Goal: Information Seeking & Learning: Find specific fact

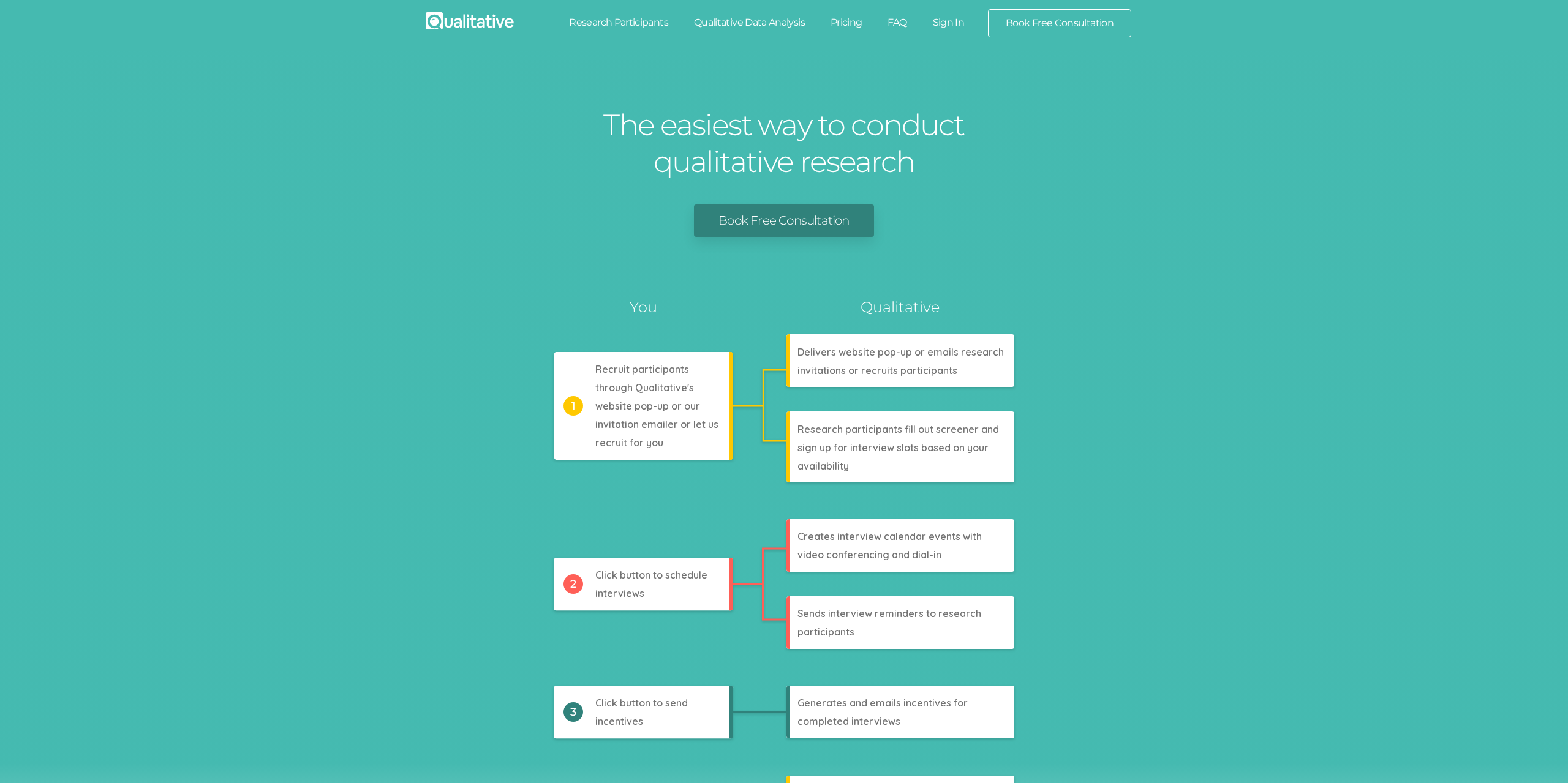
click at [934, 29] on link "Sign In" at bounding box center [948, 23] width 58 height 27
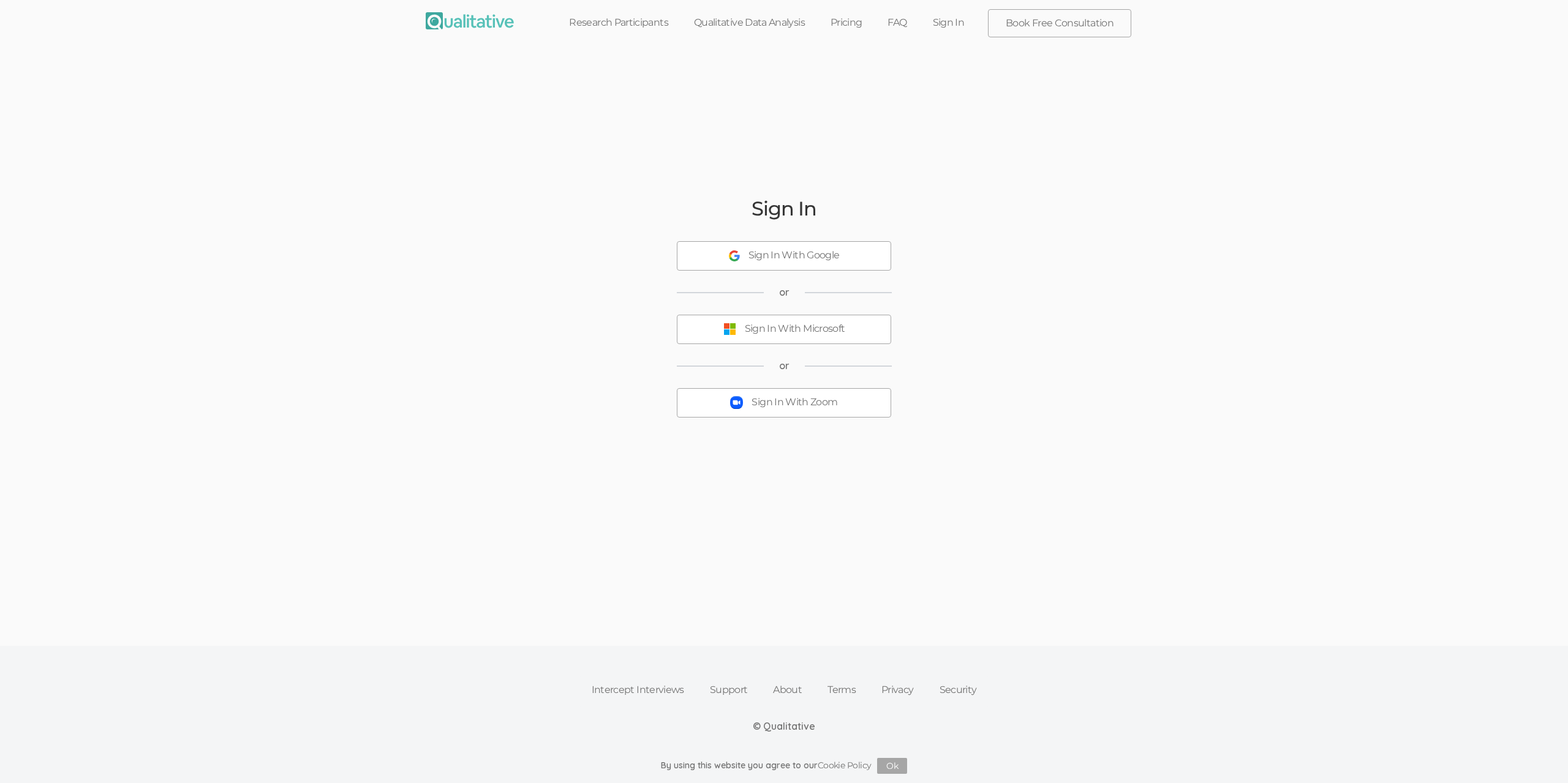
click at [732, 219] on div "Sign In Sign In With Google or Sign In With Microsoft or Sign In With Zoom" at bounding box center [784, 318] width 735 height 533
click at [754, 253] on div "Sign In With Google" at bounding box center [794, 256] width 92 height 14
click at [842, 389] on button "Sign In With Zoom" at bounding box center [784, 395] width 214 height 29
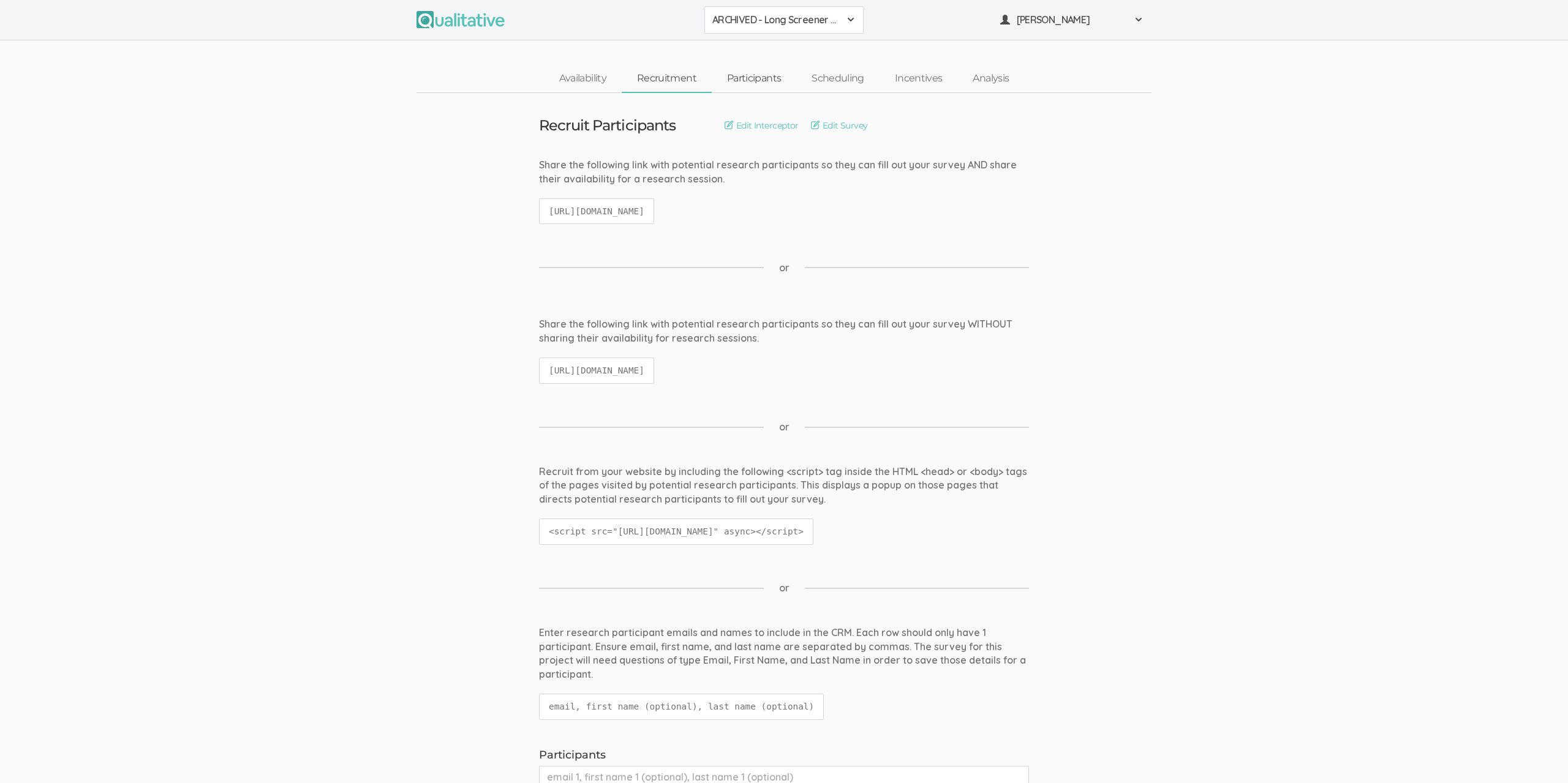
click at [758, 70] on link "Participants" at bounding box center [753, 78] width 84 height 27
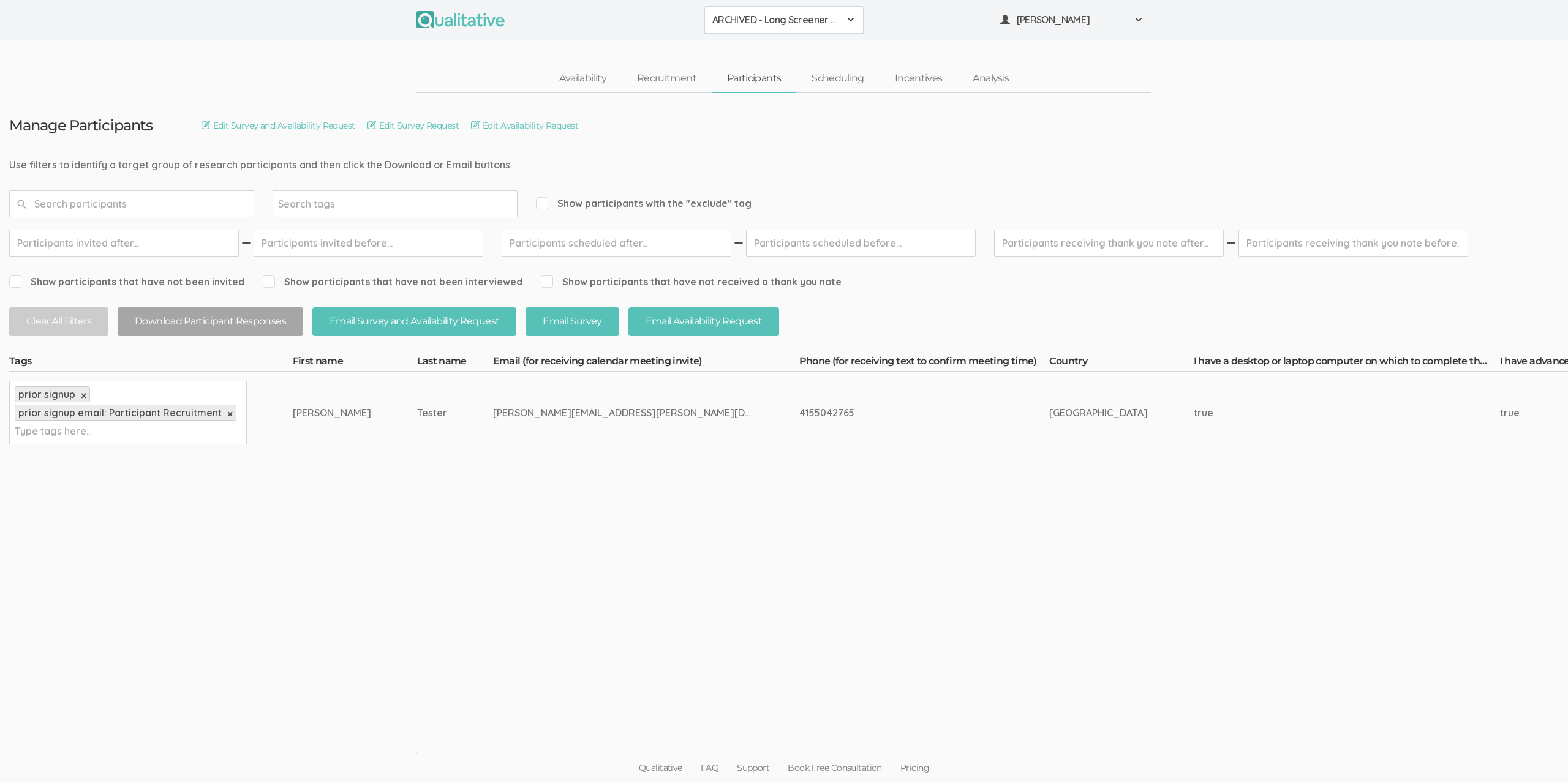
click at [757, 25] on span "ARCHIVED - Long Screener - PXQG 1pm Hua (Individual)" at bounding box center [776, 20] width 127 height 14
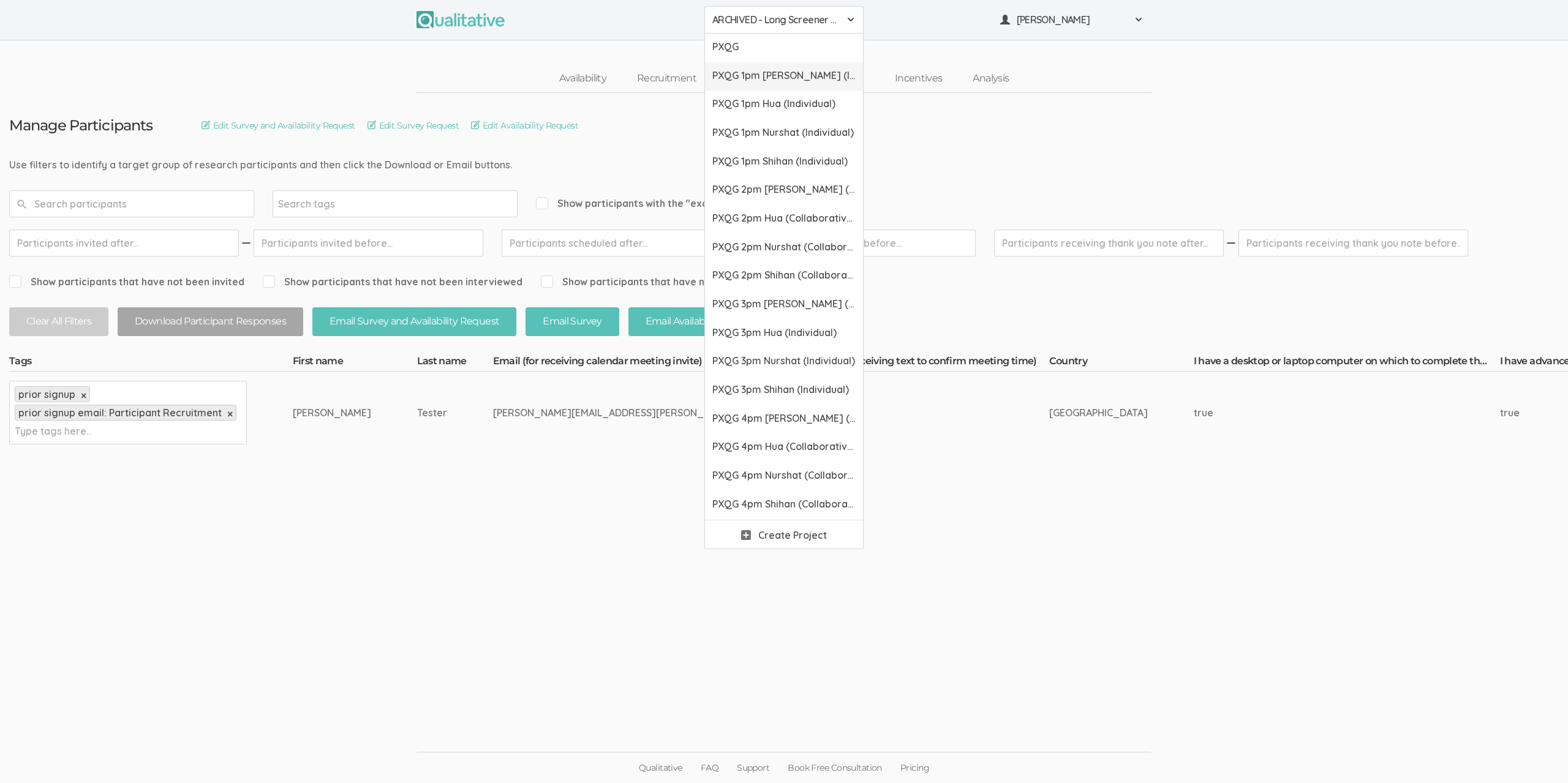
click at [753, 65] on link "PXQG 1pm Bibek (Individual)" at bounding box center [783, 77] width 158 height 29
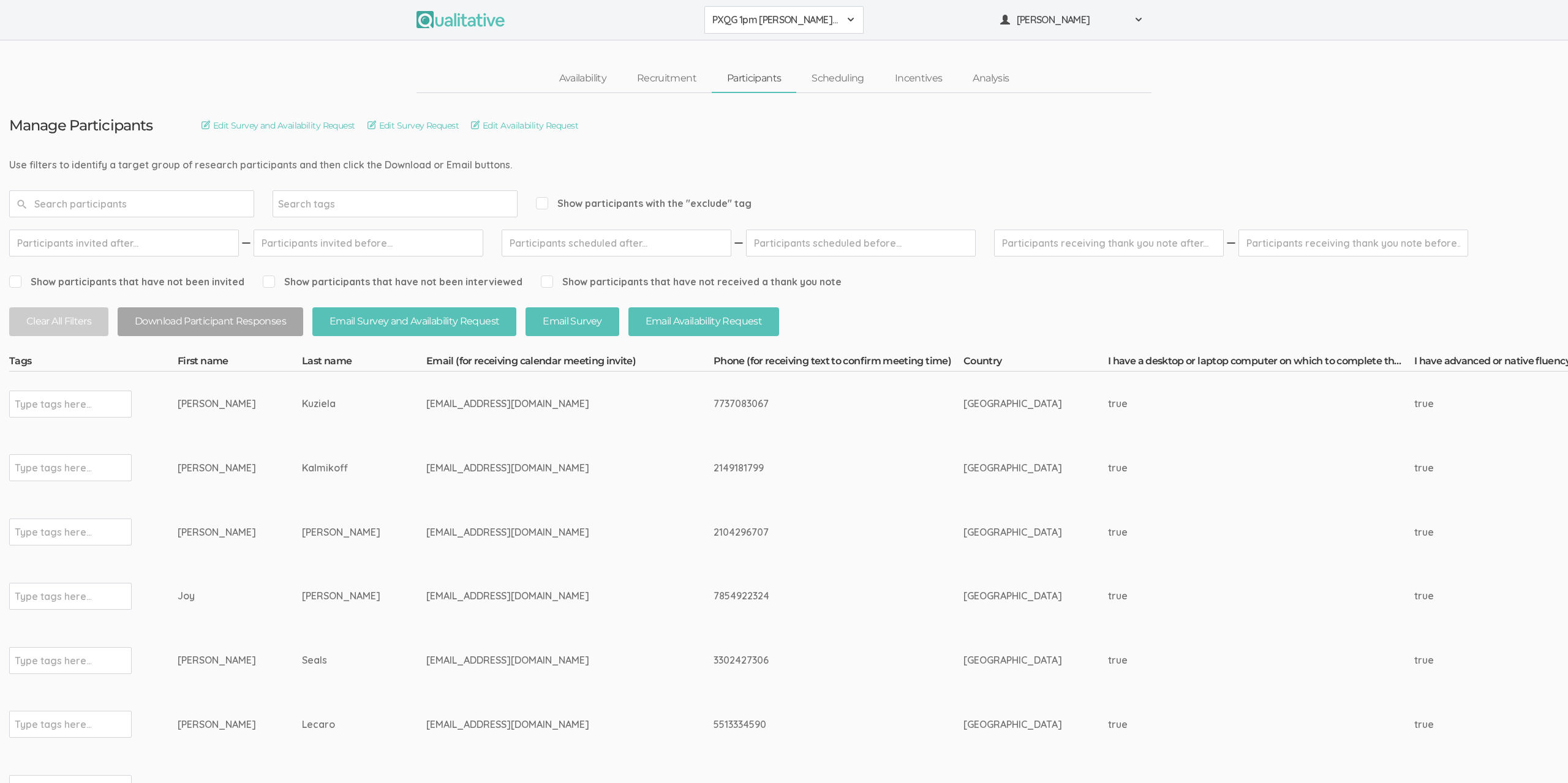
click at [201, 205] on input "text" at bounding box center [131, 204] width 245 height 27
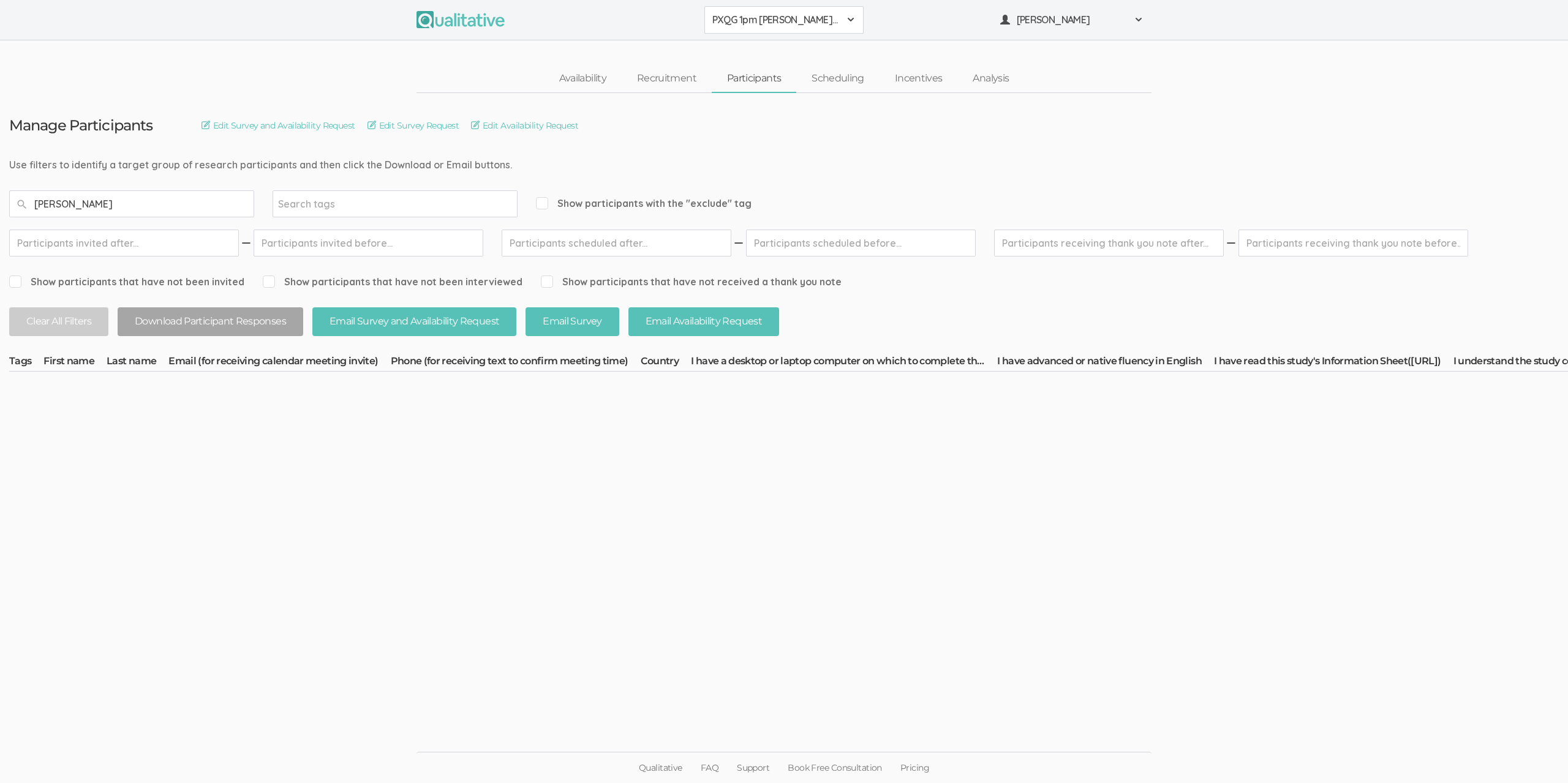
type input "elena"
click at [771, 23] on span "PXQG 1pm Bibek (Individual)" at bounding box center [776, 20] width 127 height 14
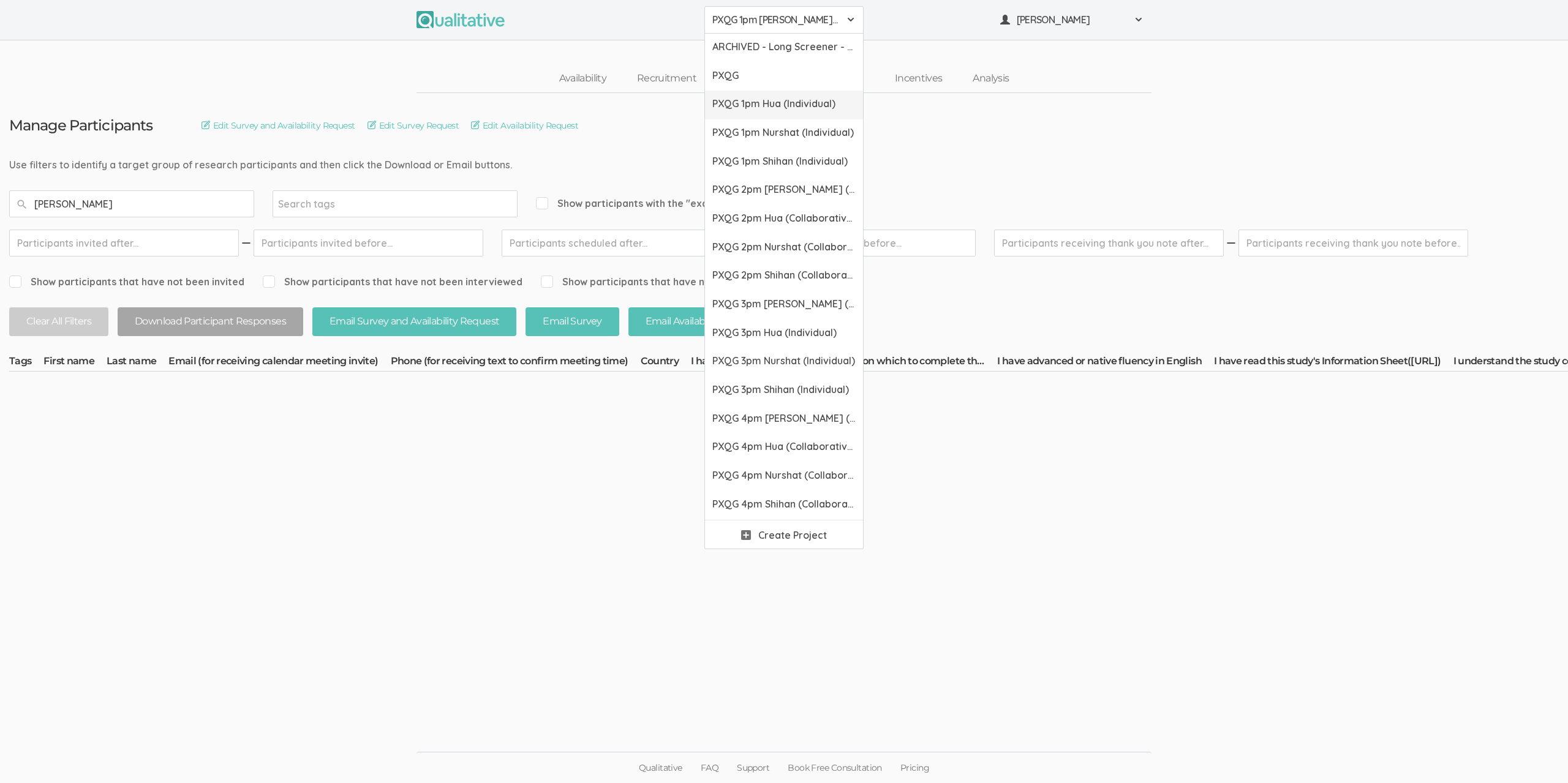
click at [750, 95] on link "PXQG 1pm Hua (Individual)" at bounding box center [783, 105] width 158 height 29
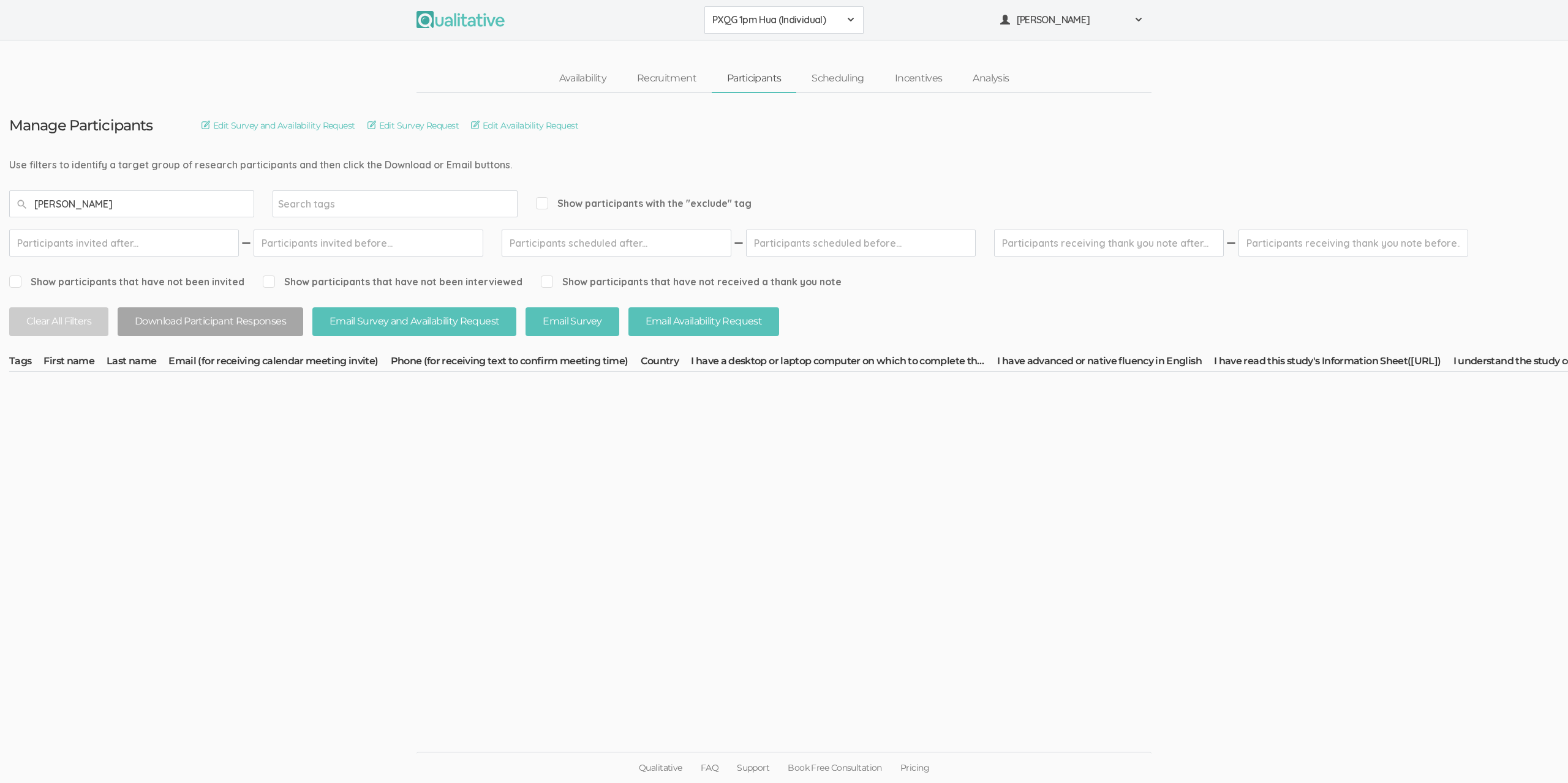
click at [761, 24] on span "PXQG 1pm Hua (Individual)" at bounding box center [776, 20] width 127 height 14
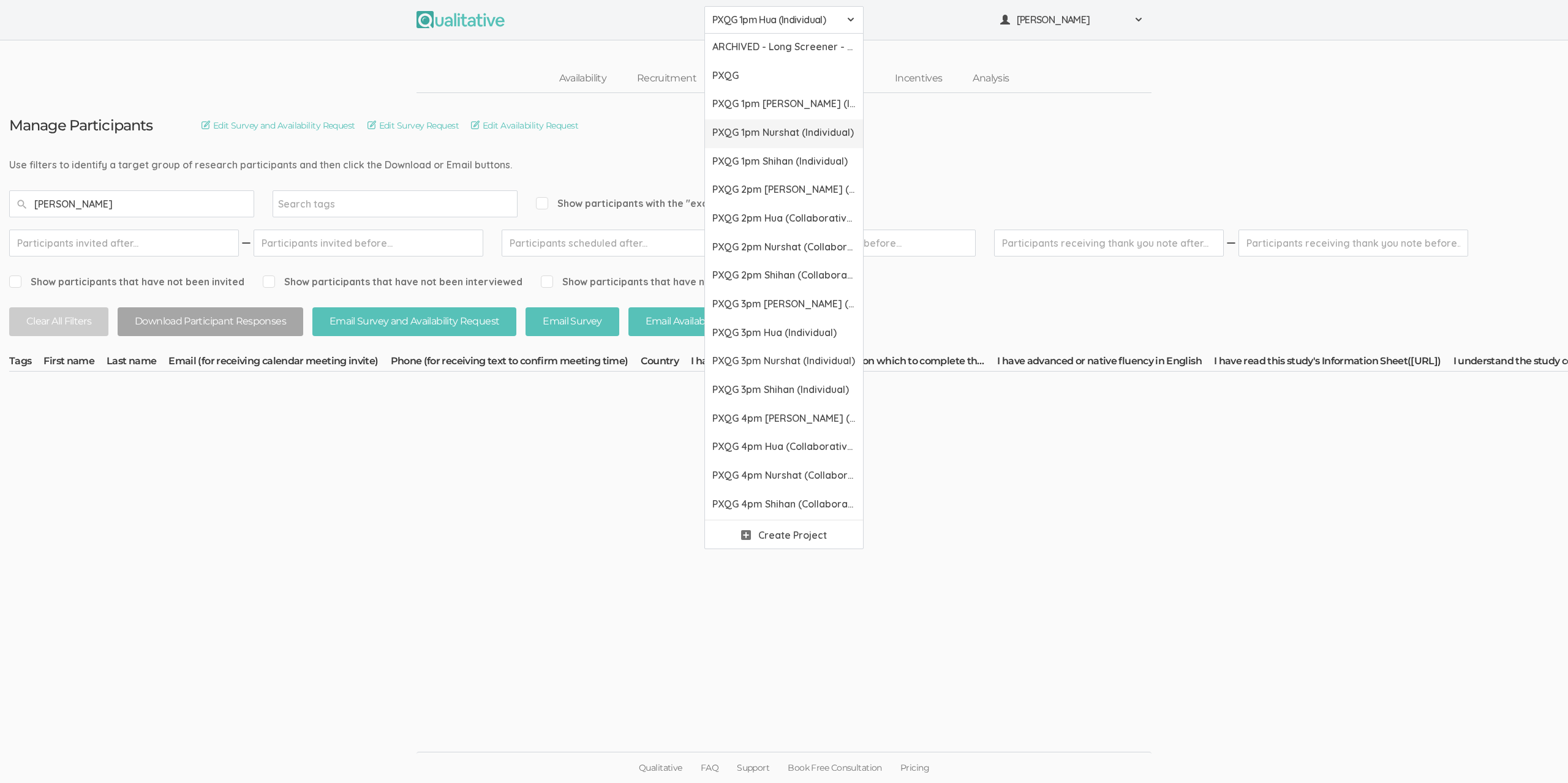
click at [760, 124] on link "PXQG 1pm Nurshat (Individual)" at bounding box center [783, 134] width 158 height 29
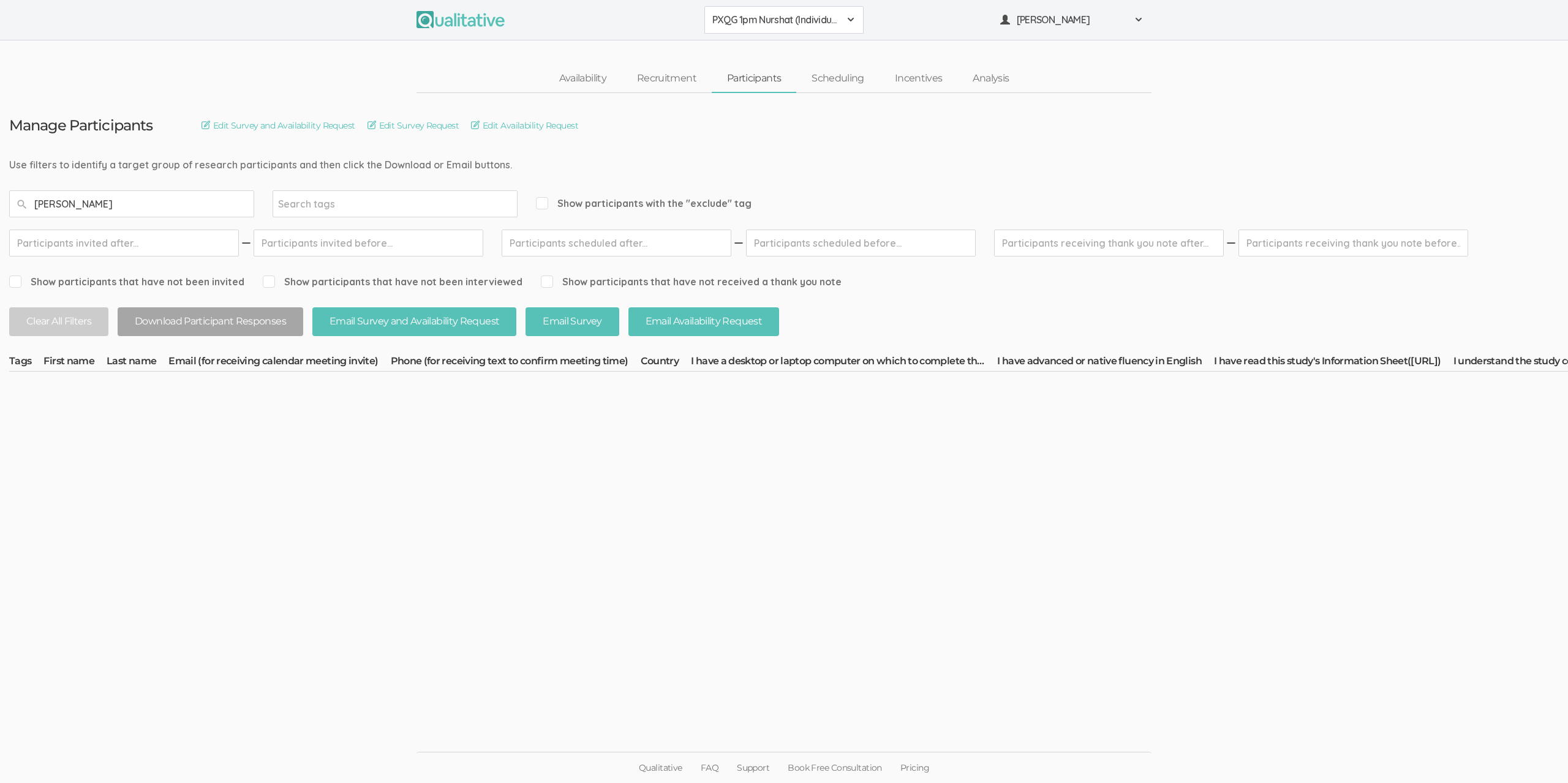
click at [759, 29] on button "PXQG 1pm Nurshat (Individual)" at bounding box center [783, 19] width 159 height 27
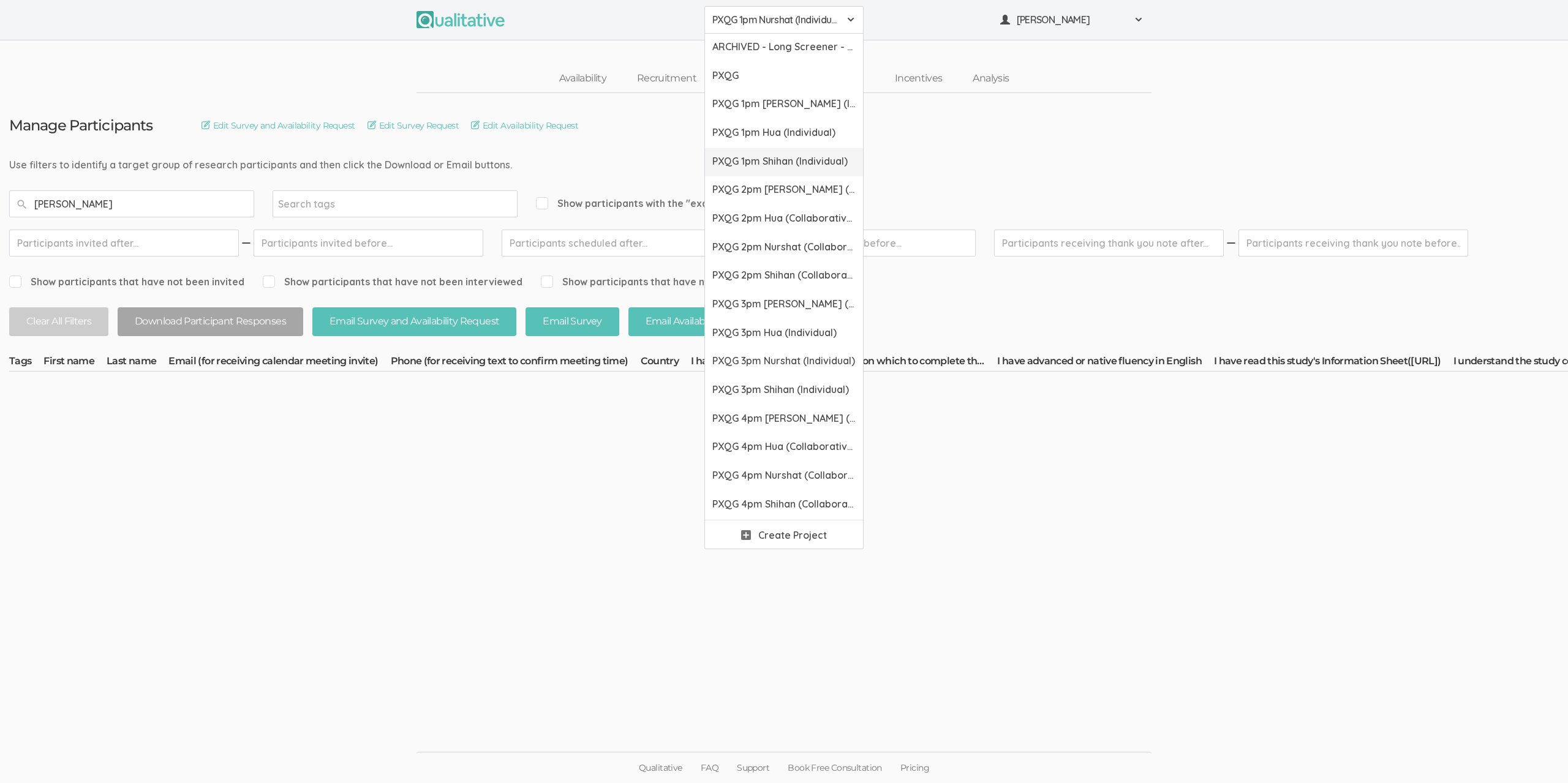
click at [776, 163] on span "PXQG 1pm Shihan (Individual)" at bounding box center [783, 162] width 143 height 14
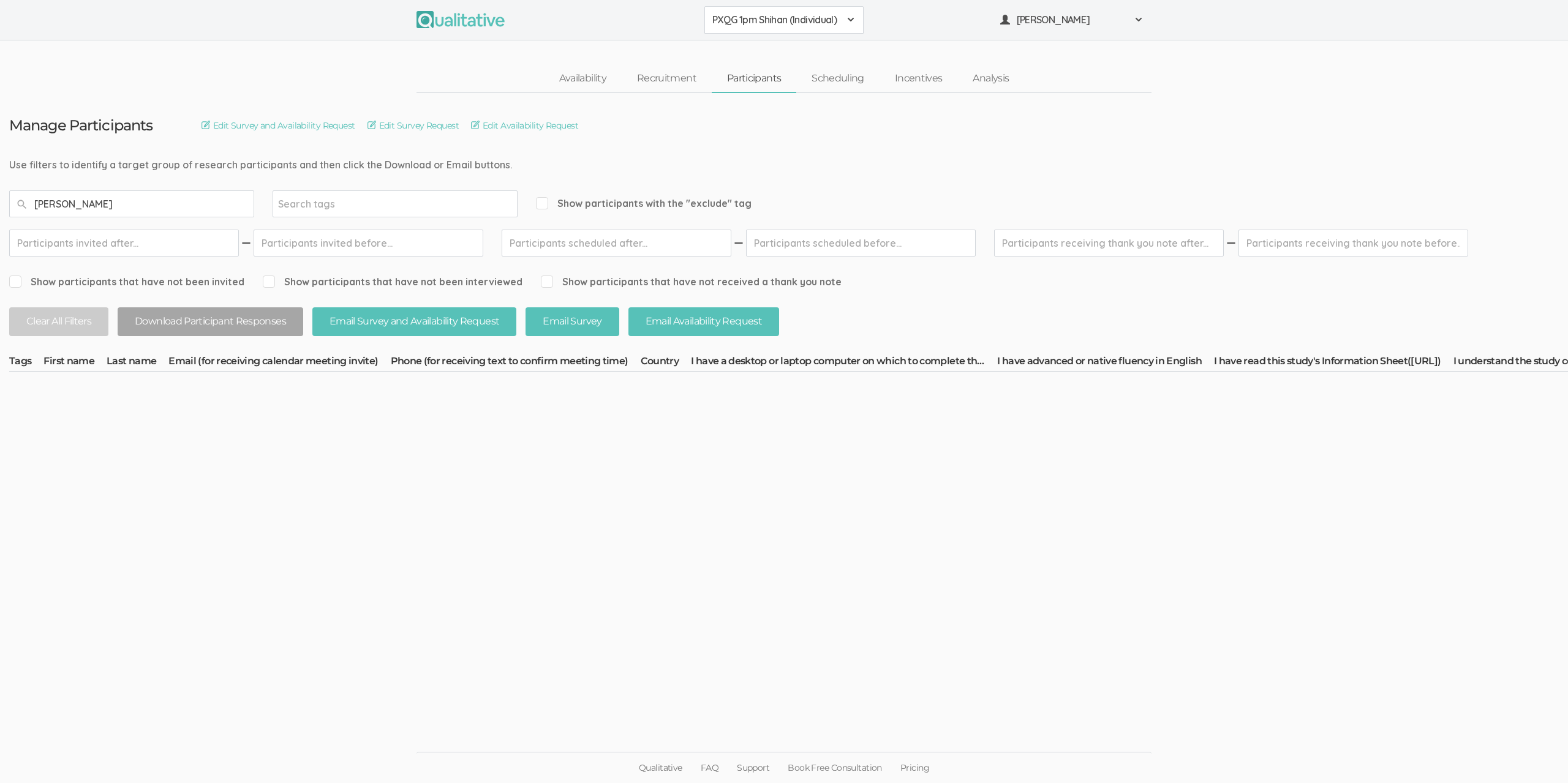
click at [763, 27] on button "PXQG 1pm Shihan (Individual)" at bounding box center [783, 19] width 159 height 27
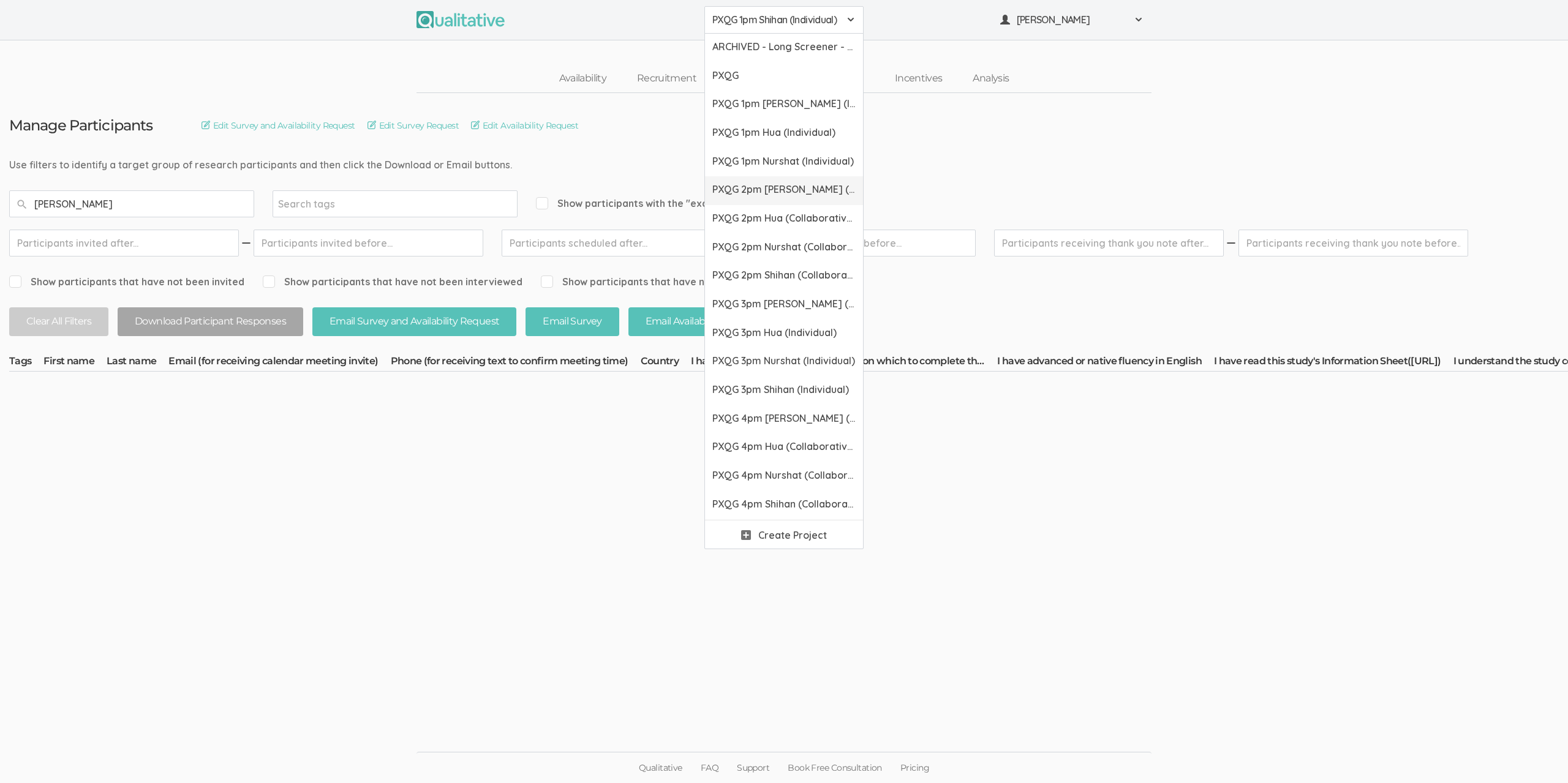
click at [781, 190] on span "PXQG 2pm Bibek (Collaborative)" at bounding box center [783, 189] width 143 height 14
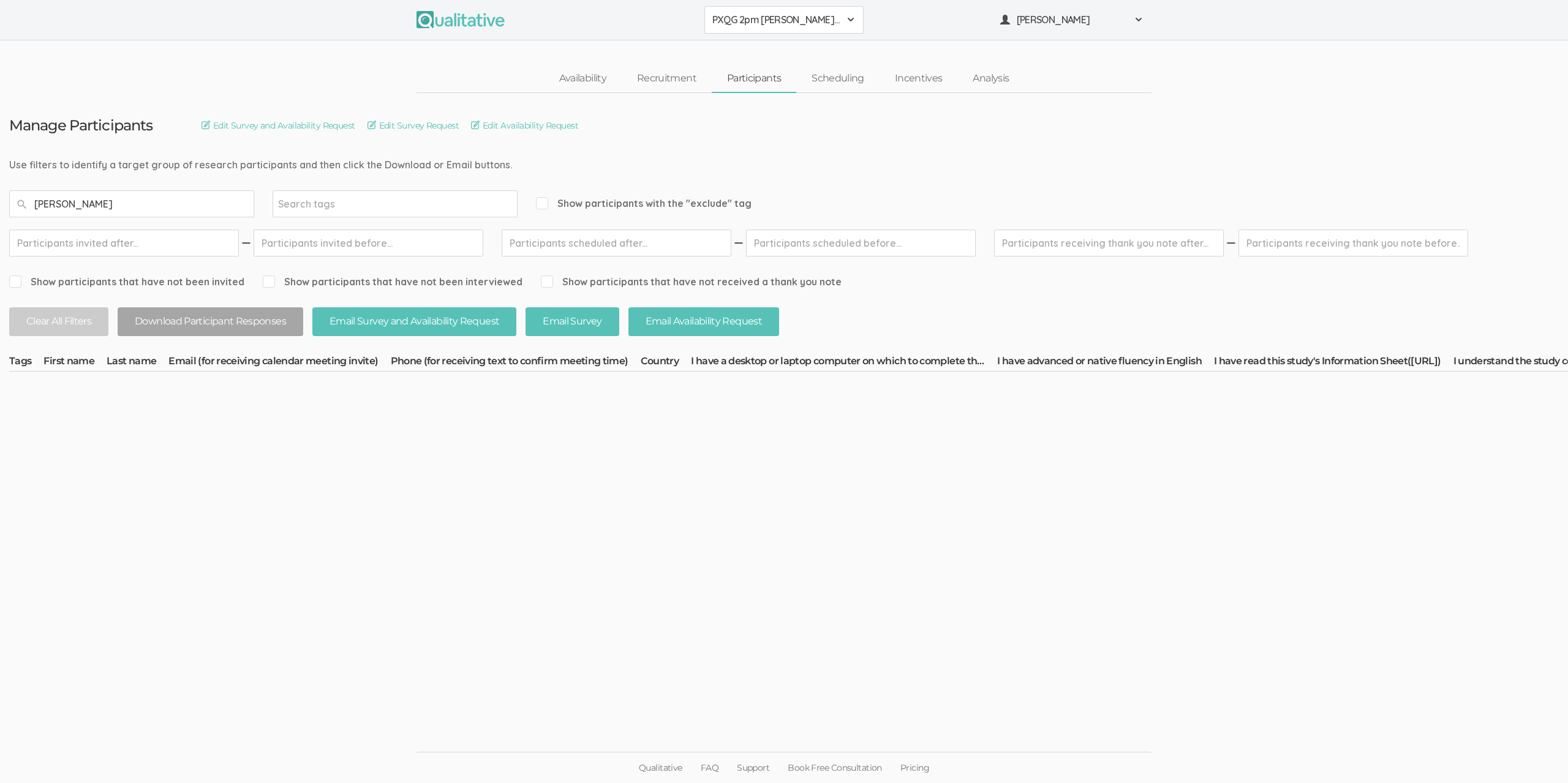
click at [765, 27] on span "PXQG 2pm Bibek (Collaborative)" at bounding box center [776, 20] width 127 height 14
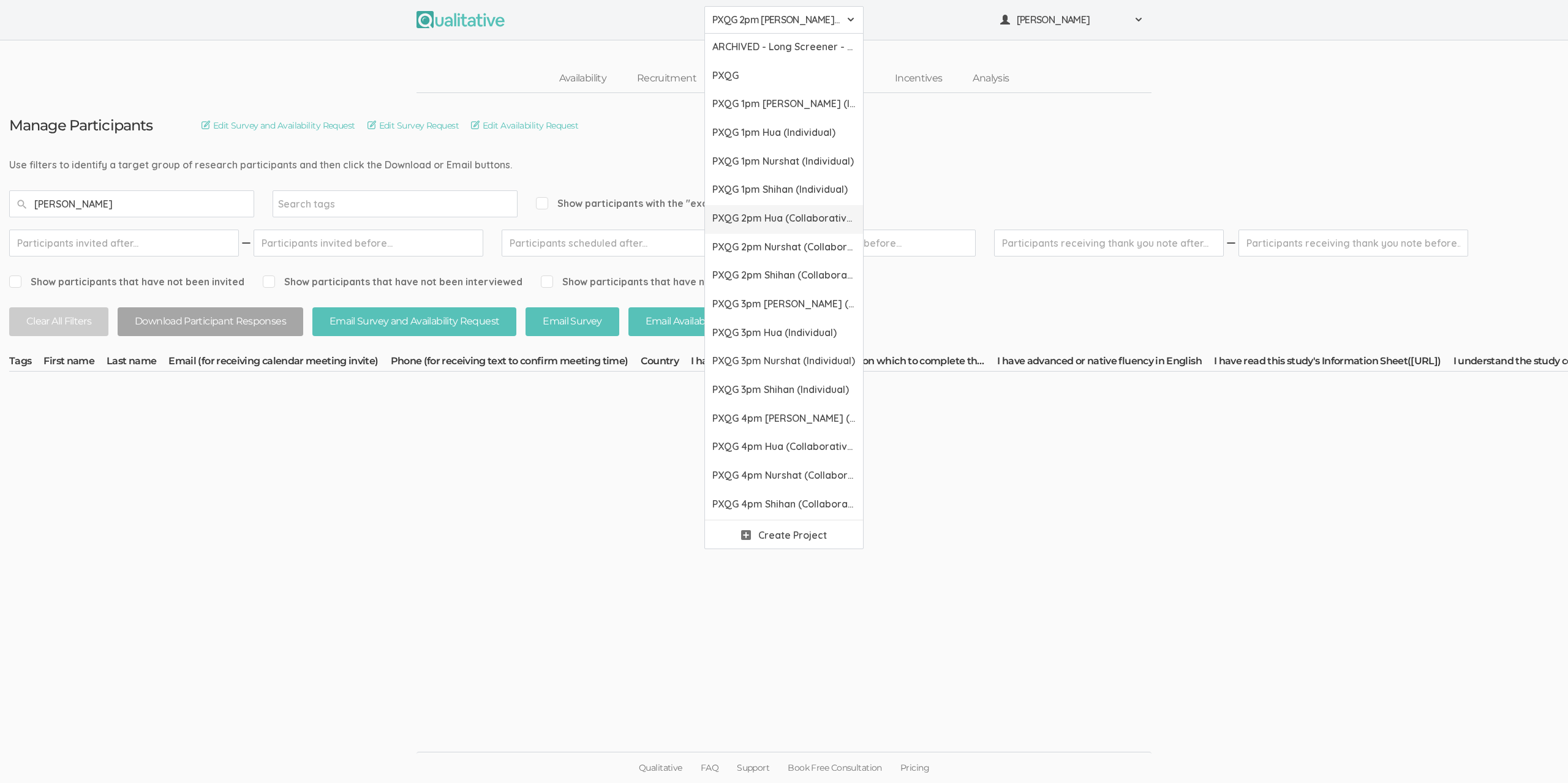
click at [765, 215] on span "PXQG 2pm Hua (Collaborative)" at bounding box center [783, 219] width 143 height 14
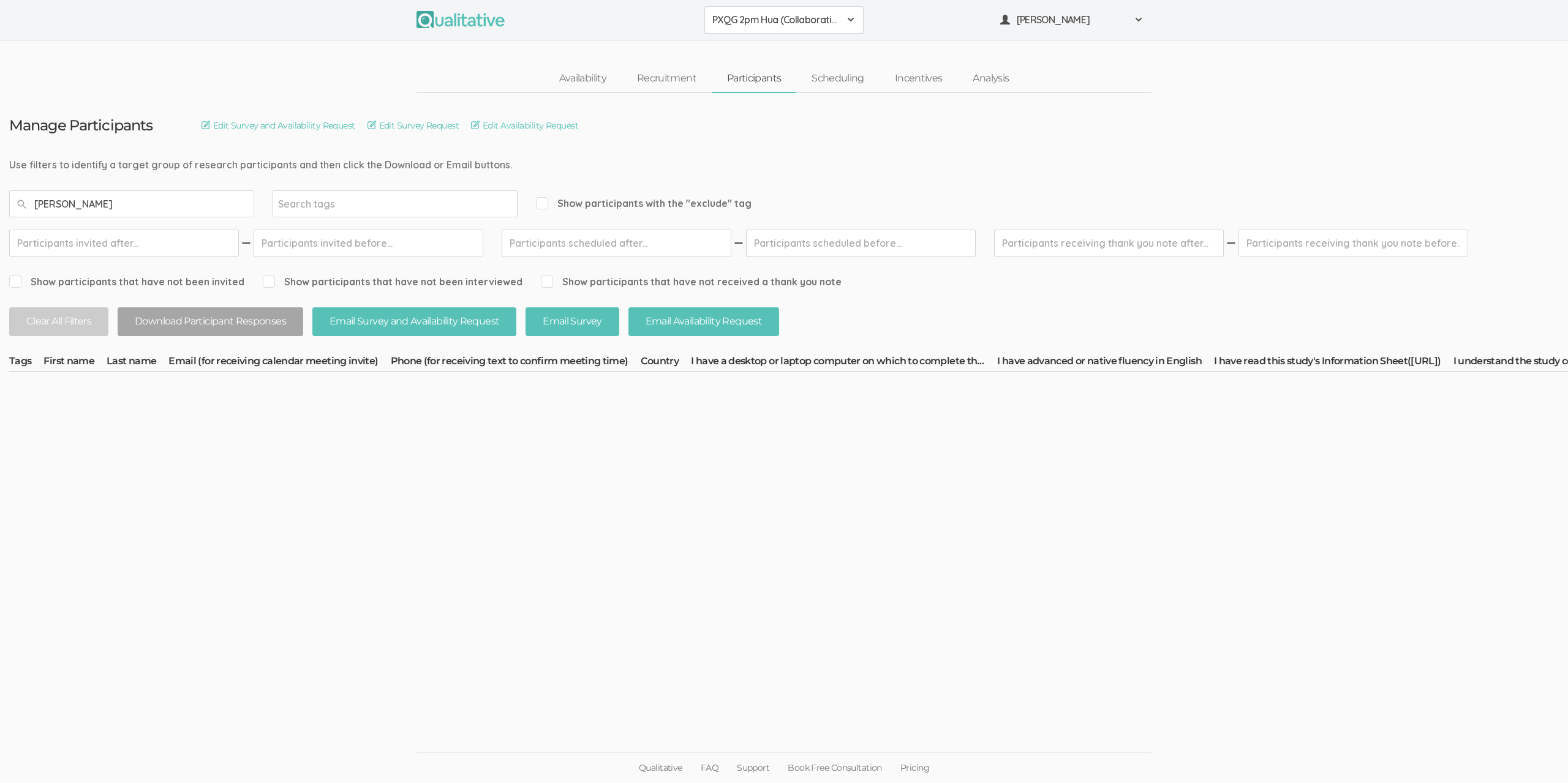
click at [754, 30] on button "PXQG 2pm Hua (Collaborative)" at bounding box center [783, 19] width 159 height 27
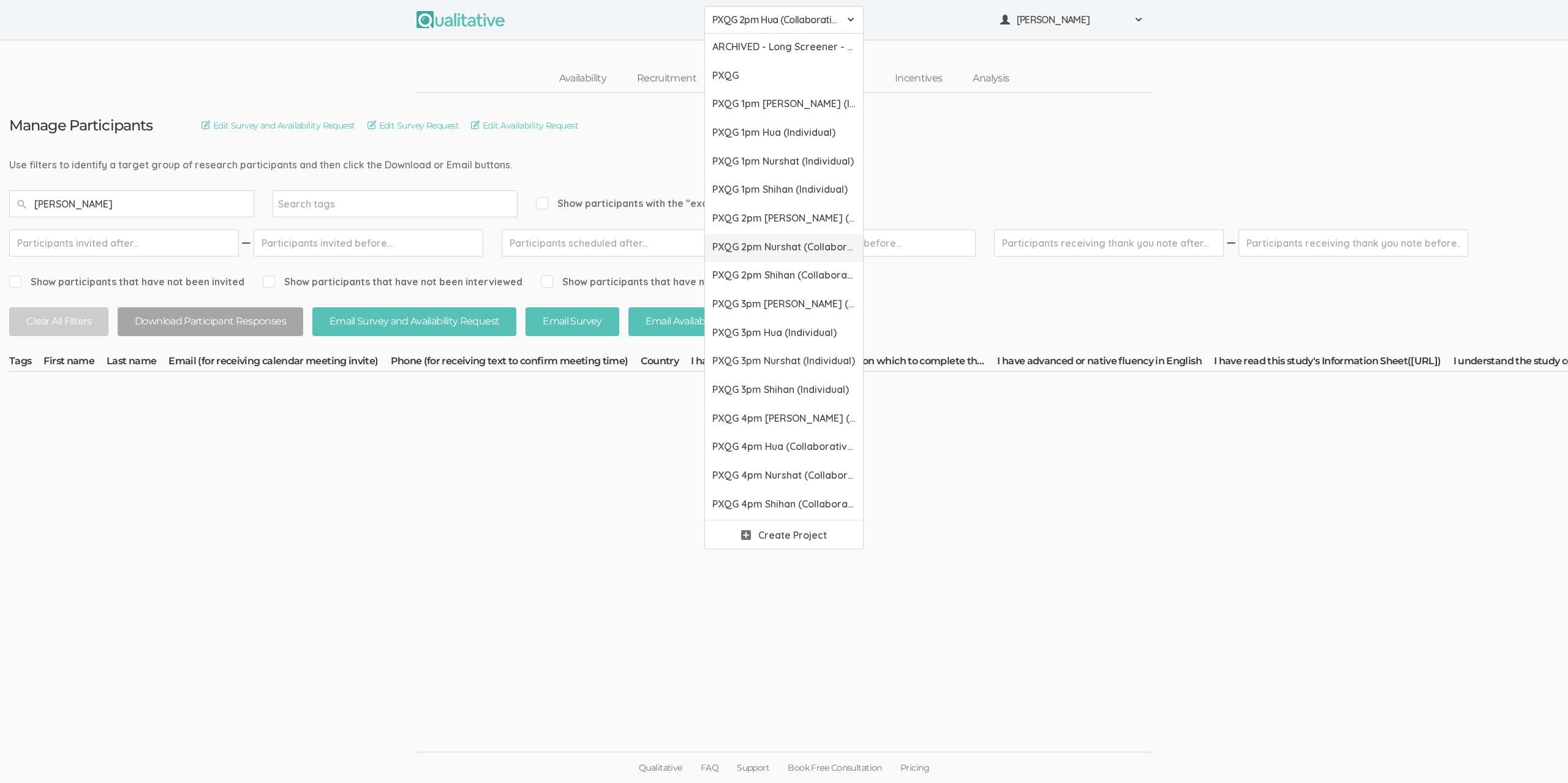
click at [770, 243] on span "PXQG 2pm Nurshat (Collaborative)" at bounding box center [783, 247] width 143 height 14
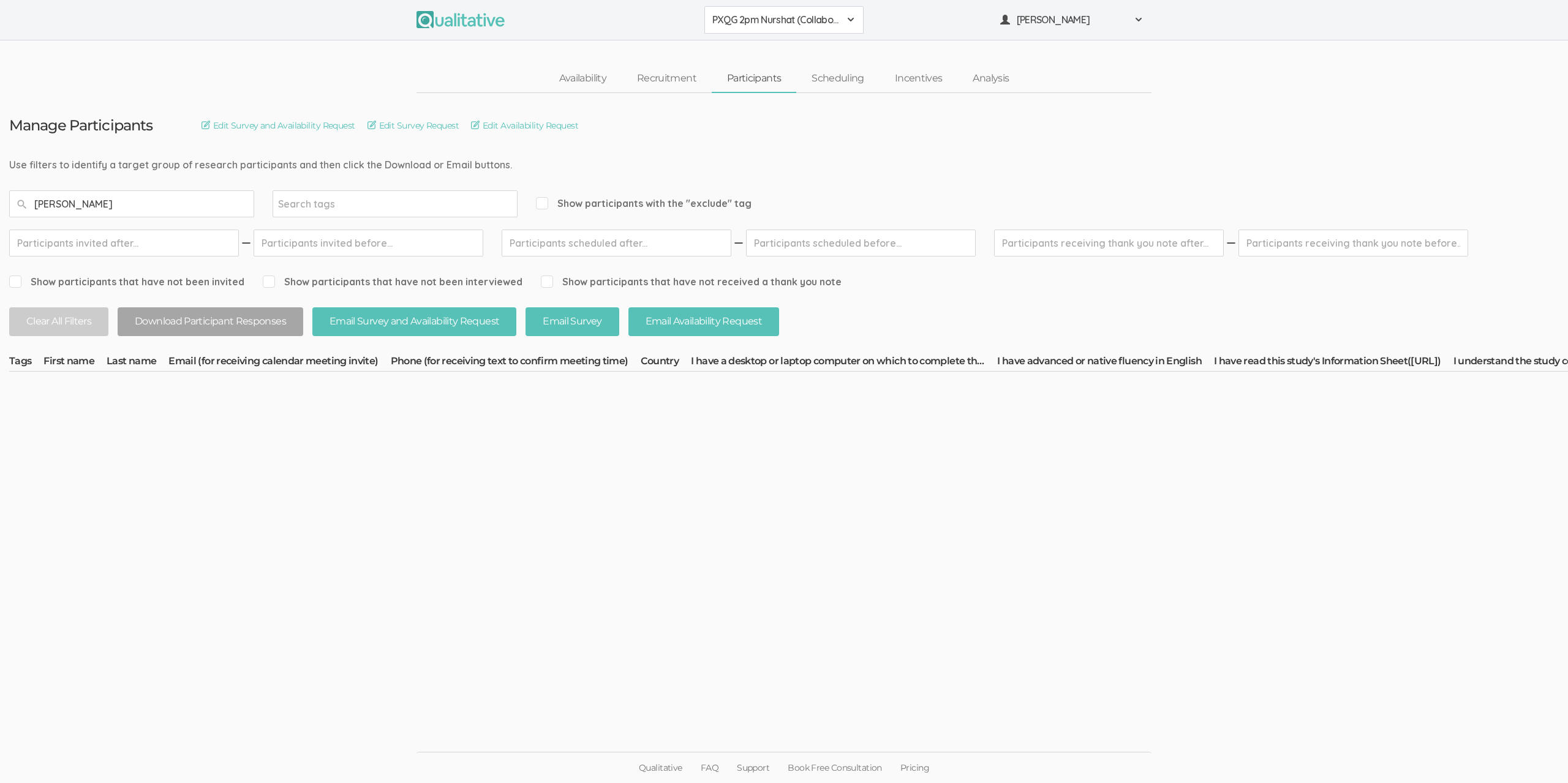
click at [761, 18] on span "PXQG 2pm Nurshat (Collaborative)" at bounding box center [776, 20] width 127 height 14
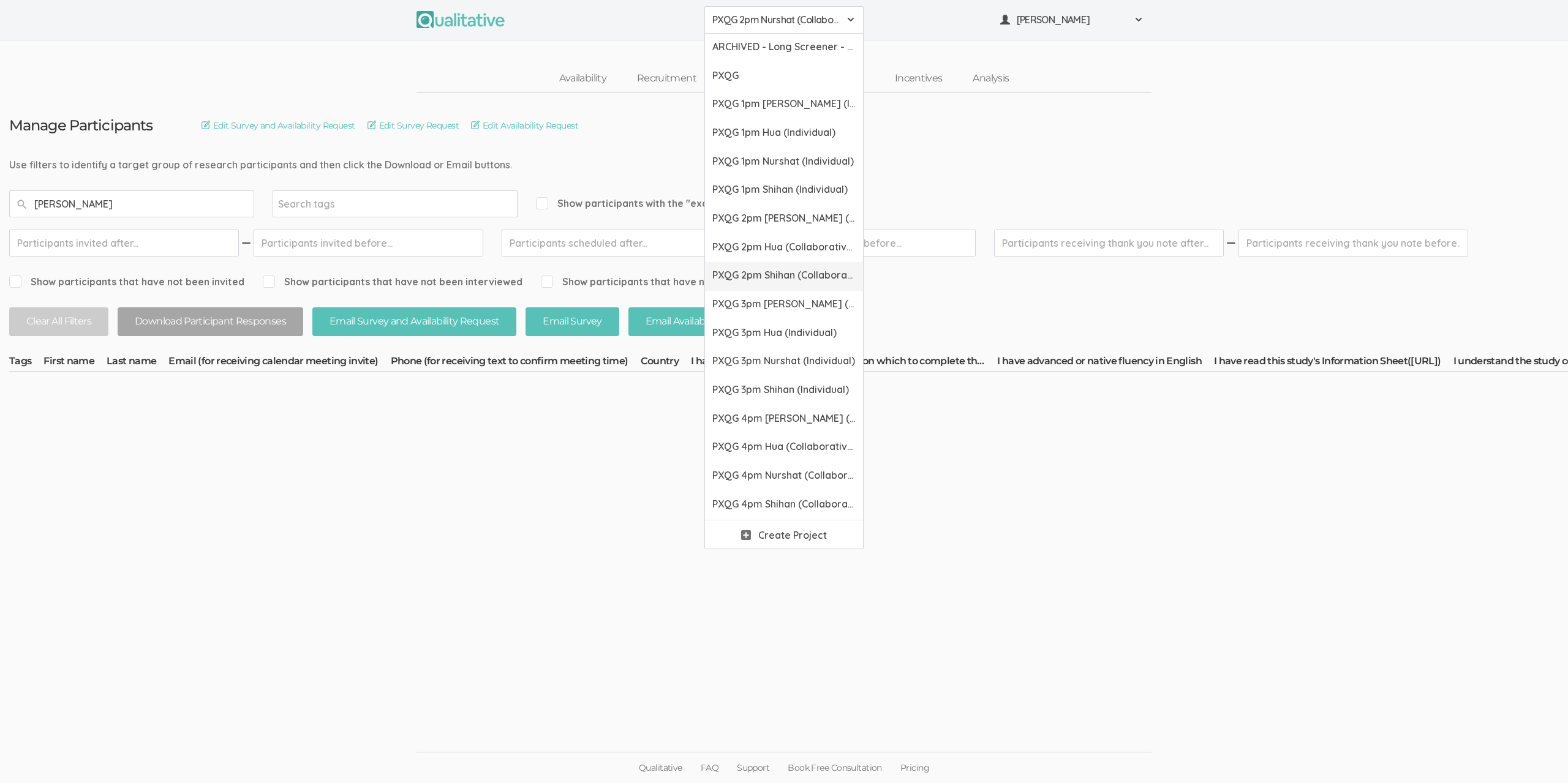
click at [778, 263] on link "PXQG 2pm Shihan (Collaborative)" at bounding box center [783, 276] width 158 height 29
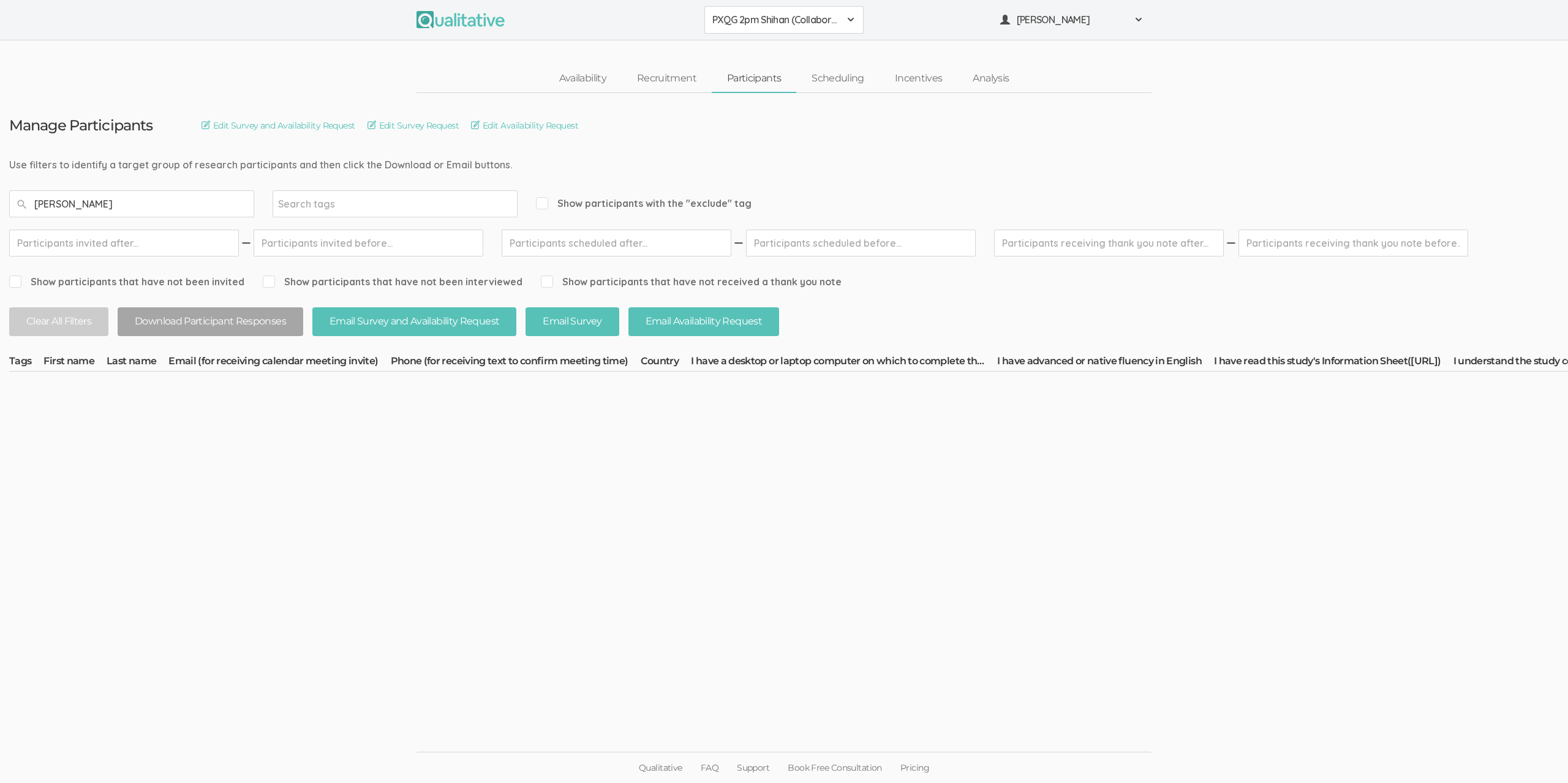
click at [770, 26] on span "PXQG 2pm Shihan (Collaborative)" at bounding box center [776, 20] width 127 height 14
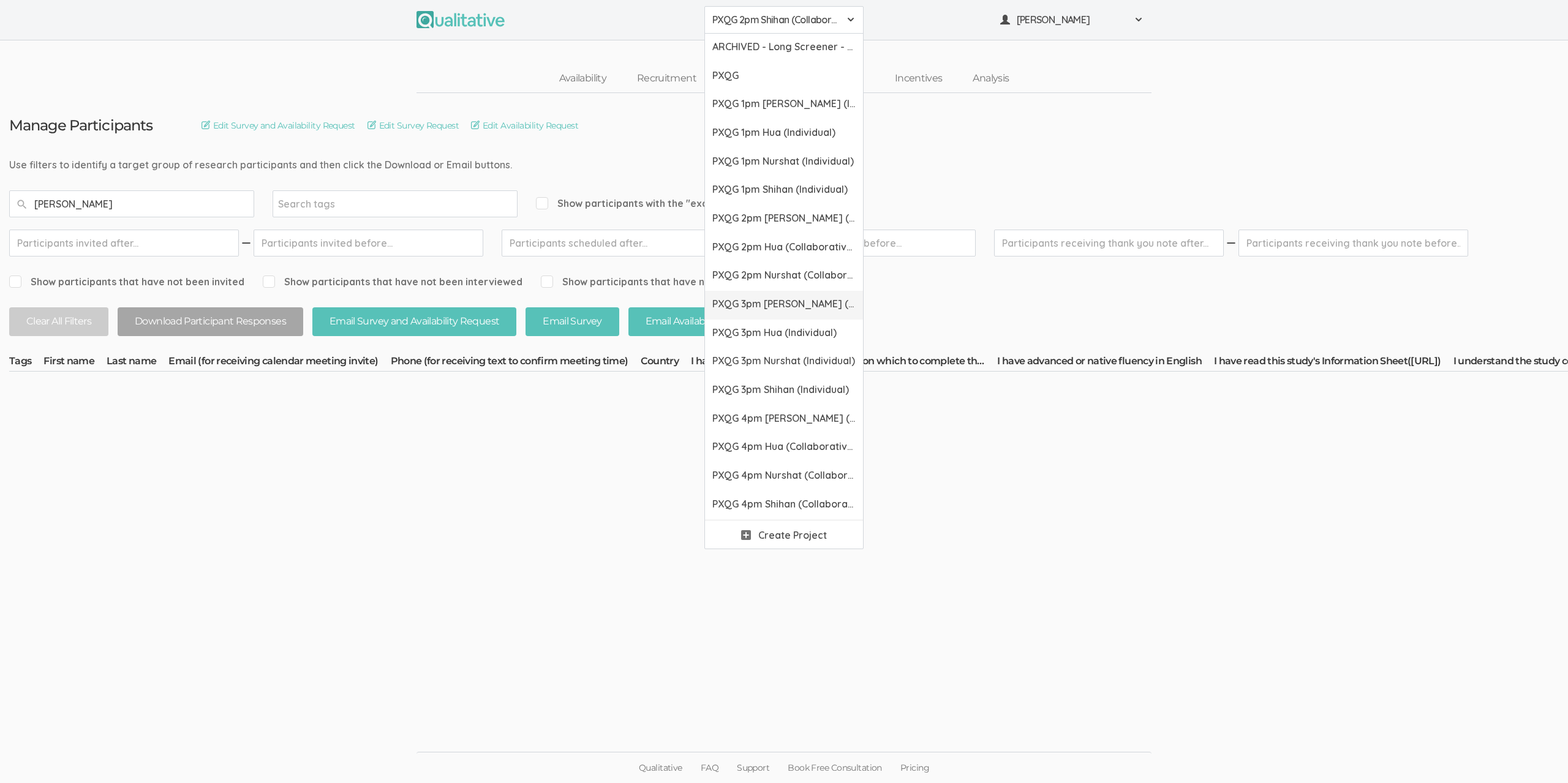
click at [764, 297] on span "PXQG 3pm Bibek (Individual)" at bounding box center [783, 304] width 143 height 14
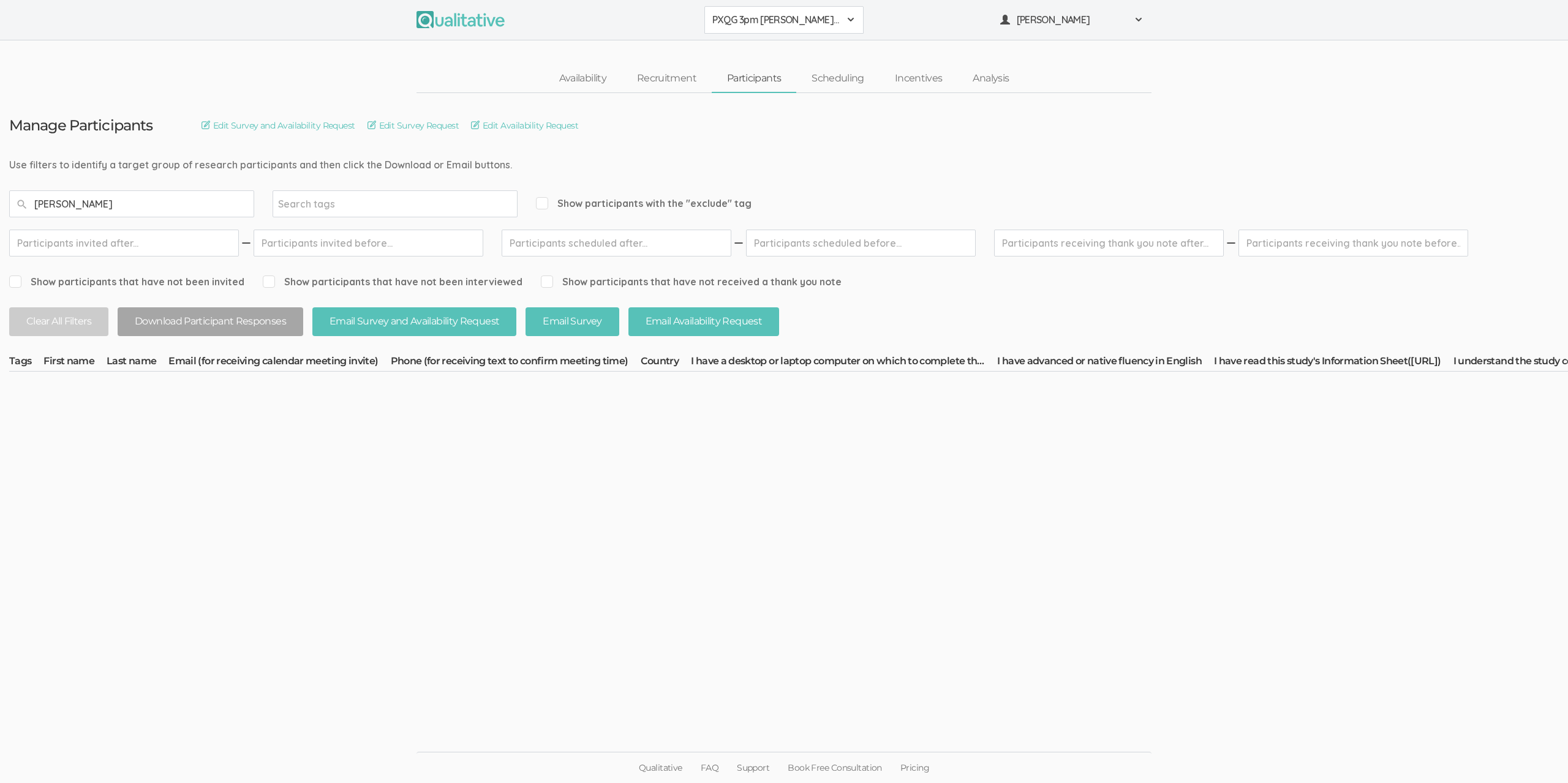
click at [771, 21] on span "PXQG 3pm Bibek (Individual)" at bounding box center [776, 20] width 127 height 14
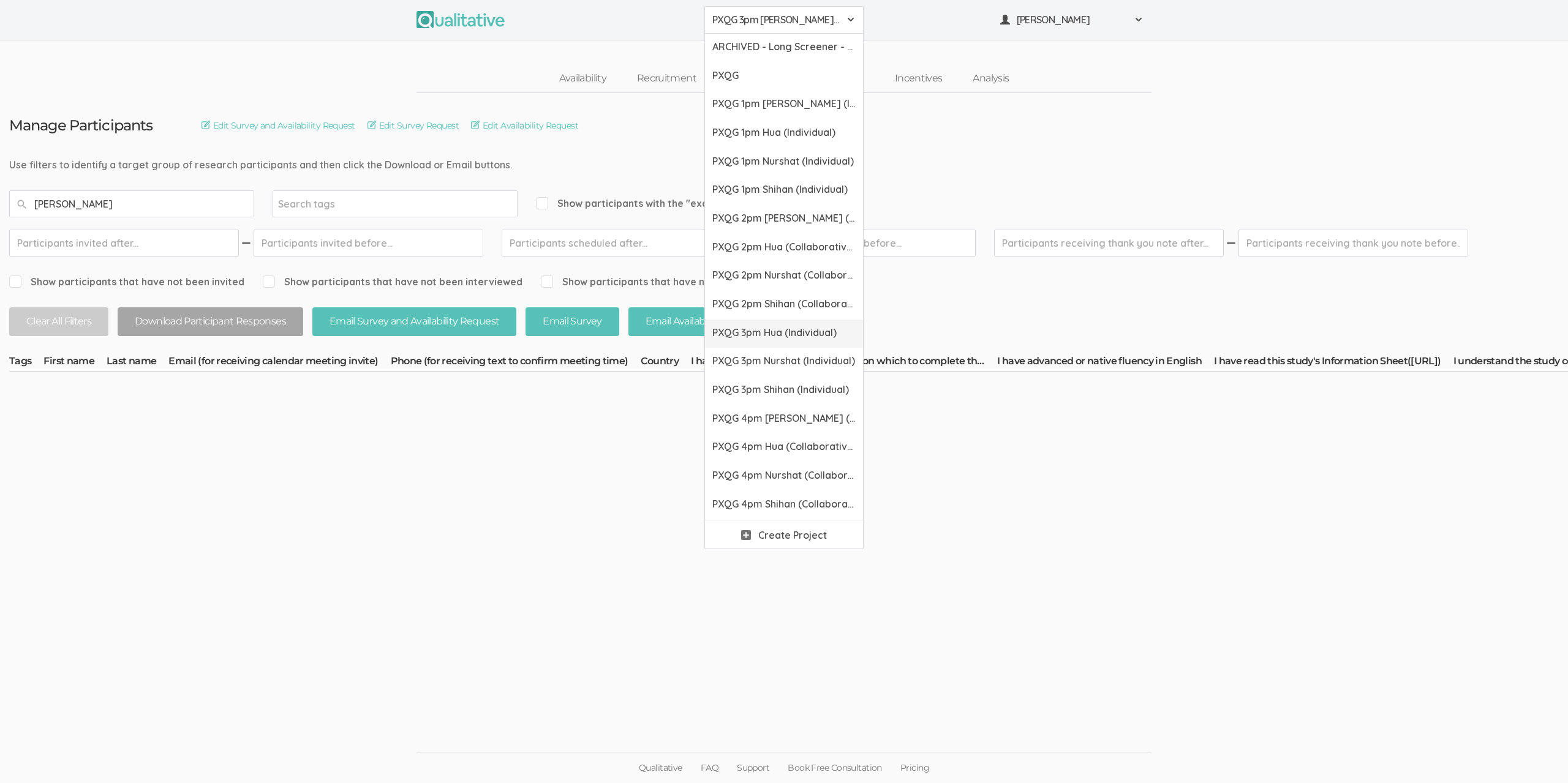
click at [754, 320] on link "PXQG 3pm Hua (Individual)" at bounding box center [783, 334] width 158 height 29
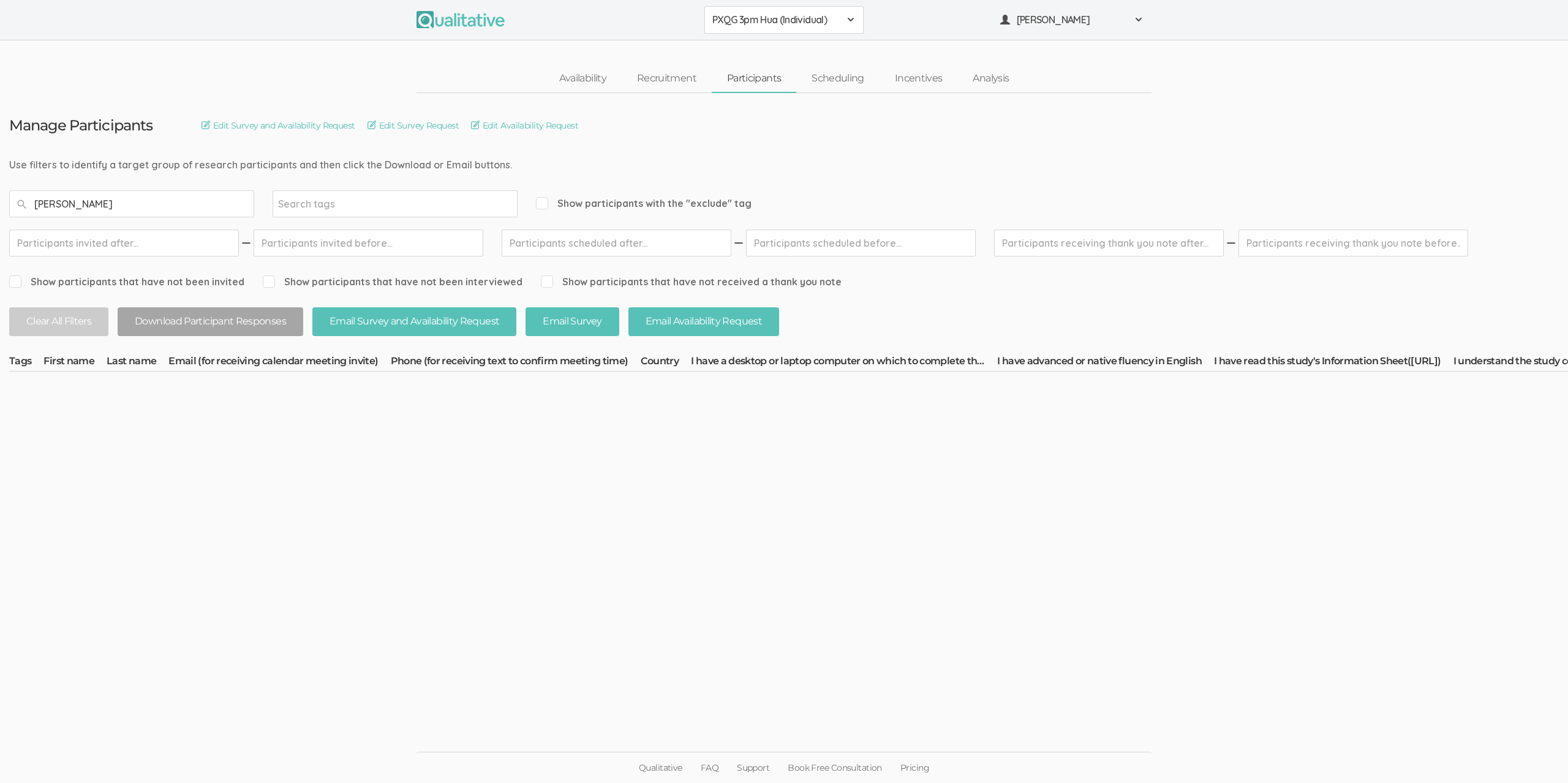
click at [766, 23] on span "PXQG 3pm Hua (Individual)" at bounding box center [776, 20] width 127 height 14
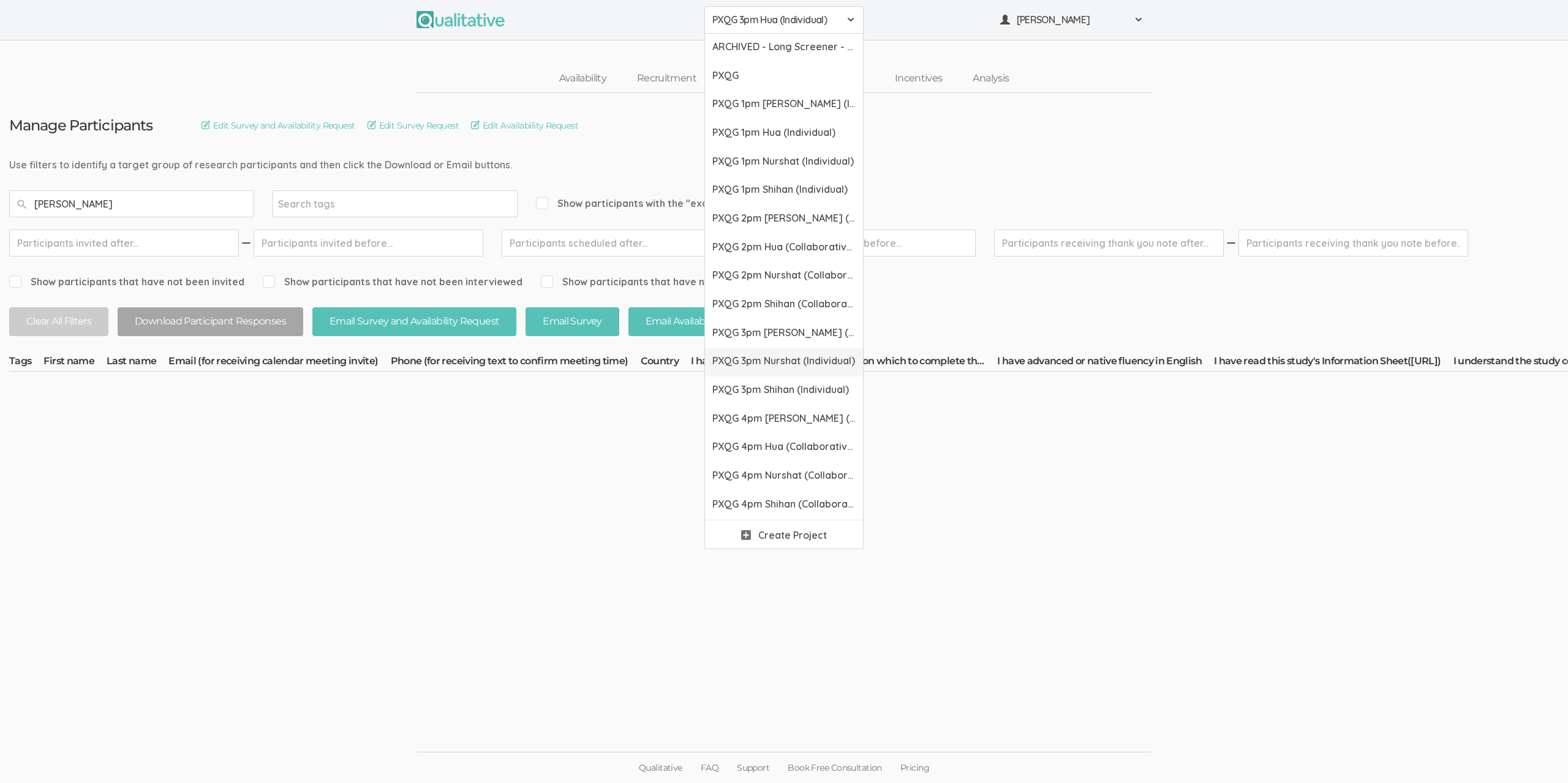
click at [765, 363] on span "PXQG 3pm Nurshat (Individual)" at bounding box center [783, 361] width 143 height 14
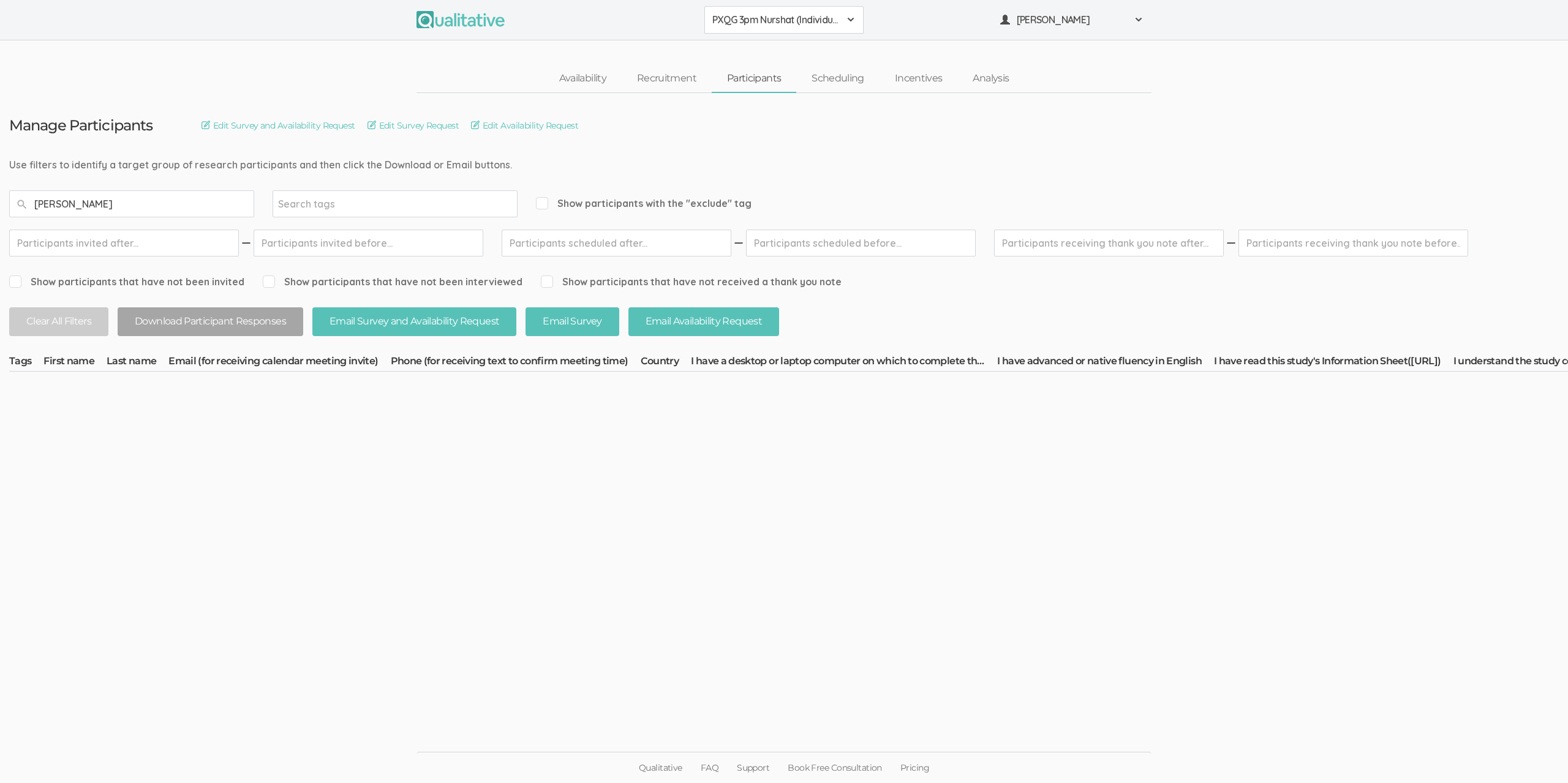
click at [770, 26] on span "PXQG 3pm Nurshat (Individual)" at bounding box center [776, 20] width 127 height 14
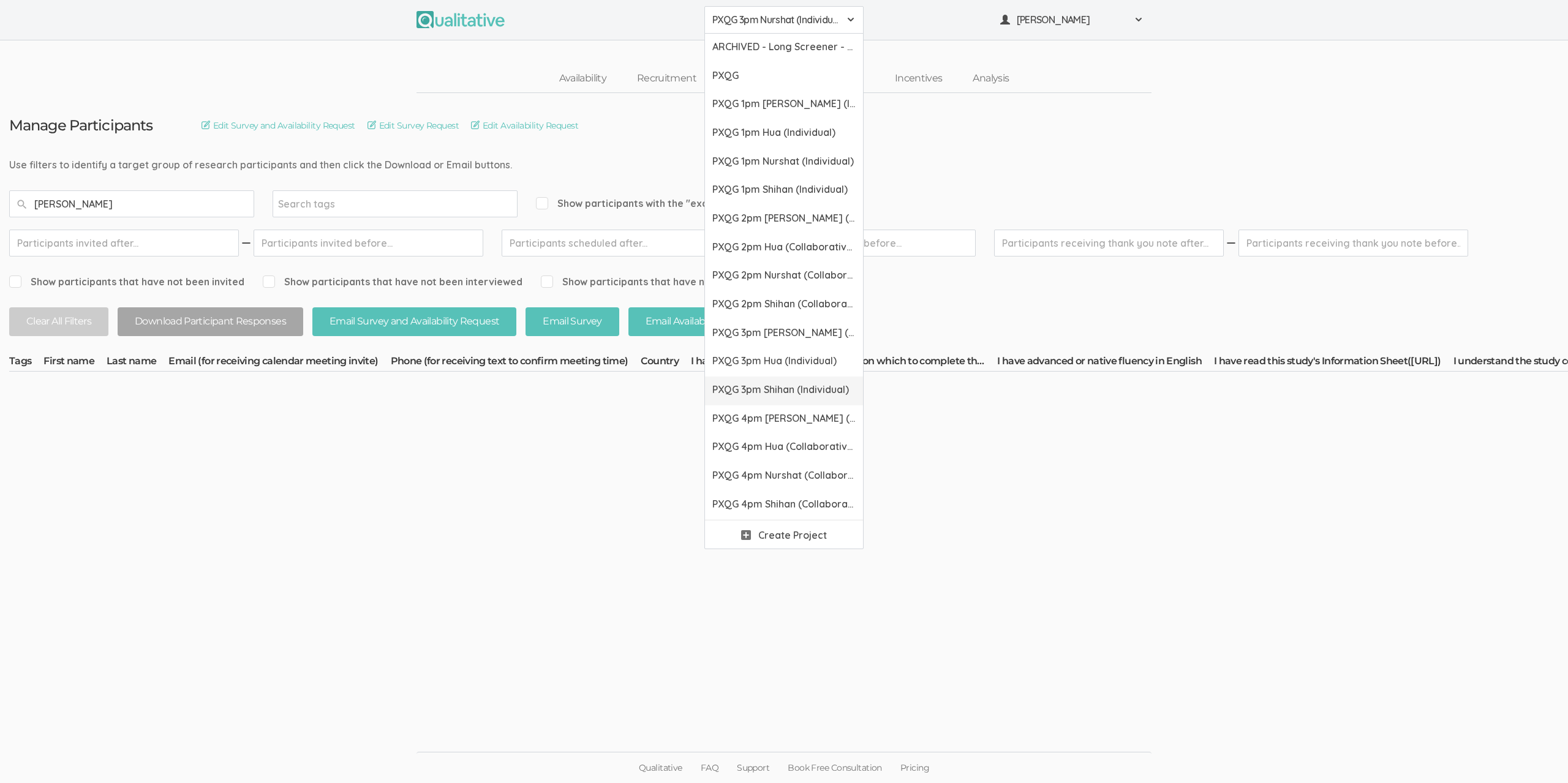
click at [776, 384] on span "PXQG 3pm Shihan (Individual)" at bounding box center [783, 390] width 143 height 14
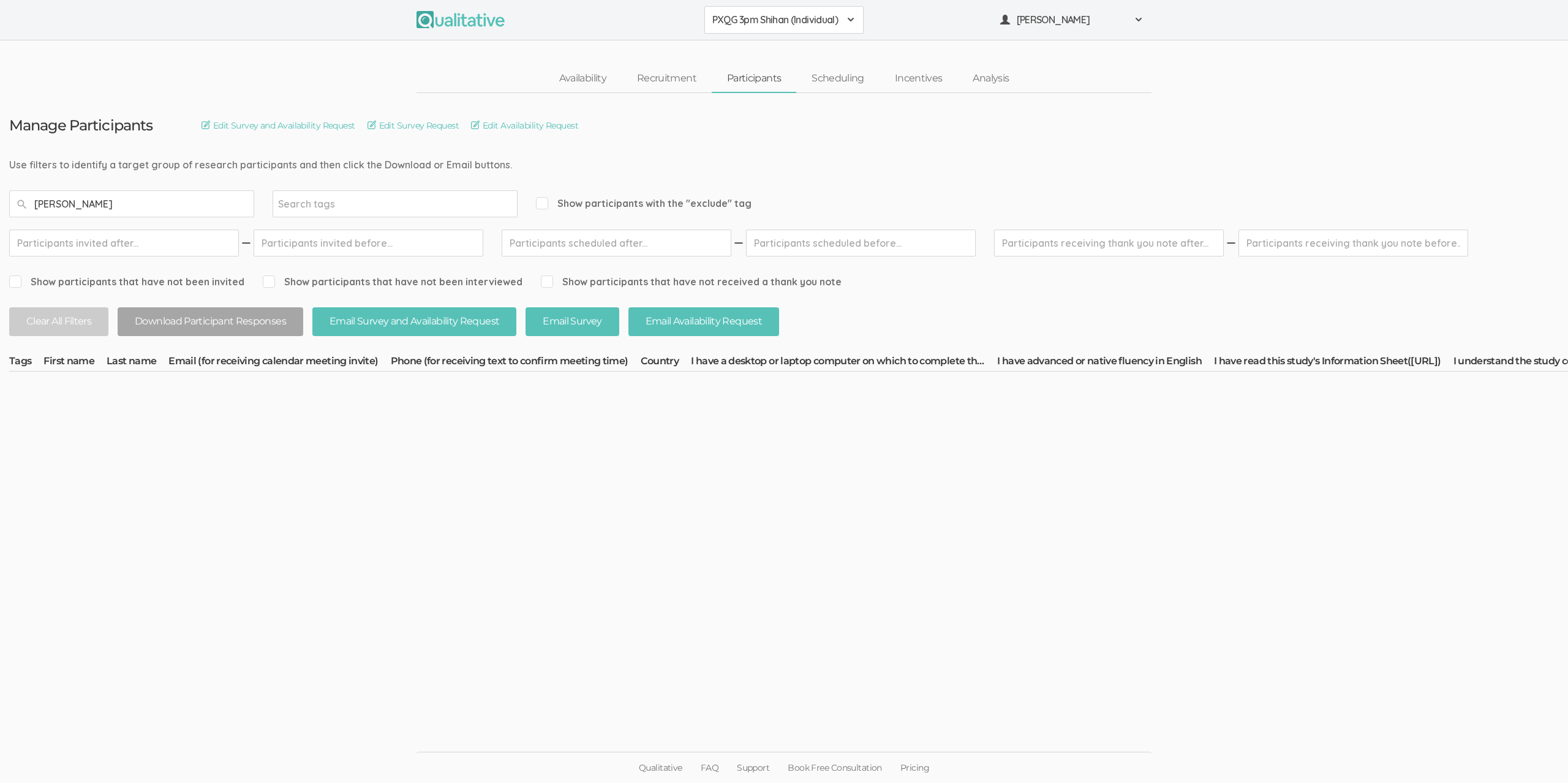
click at [797, 32] on button "PXQG 3pm Shihan (Individual)" at bounding box center [783, 19] width 159 height 27
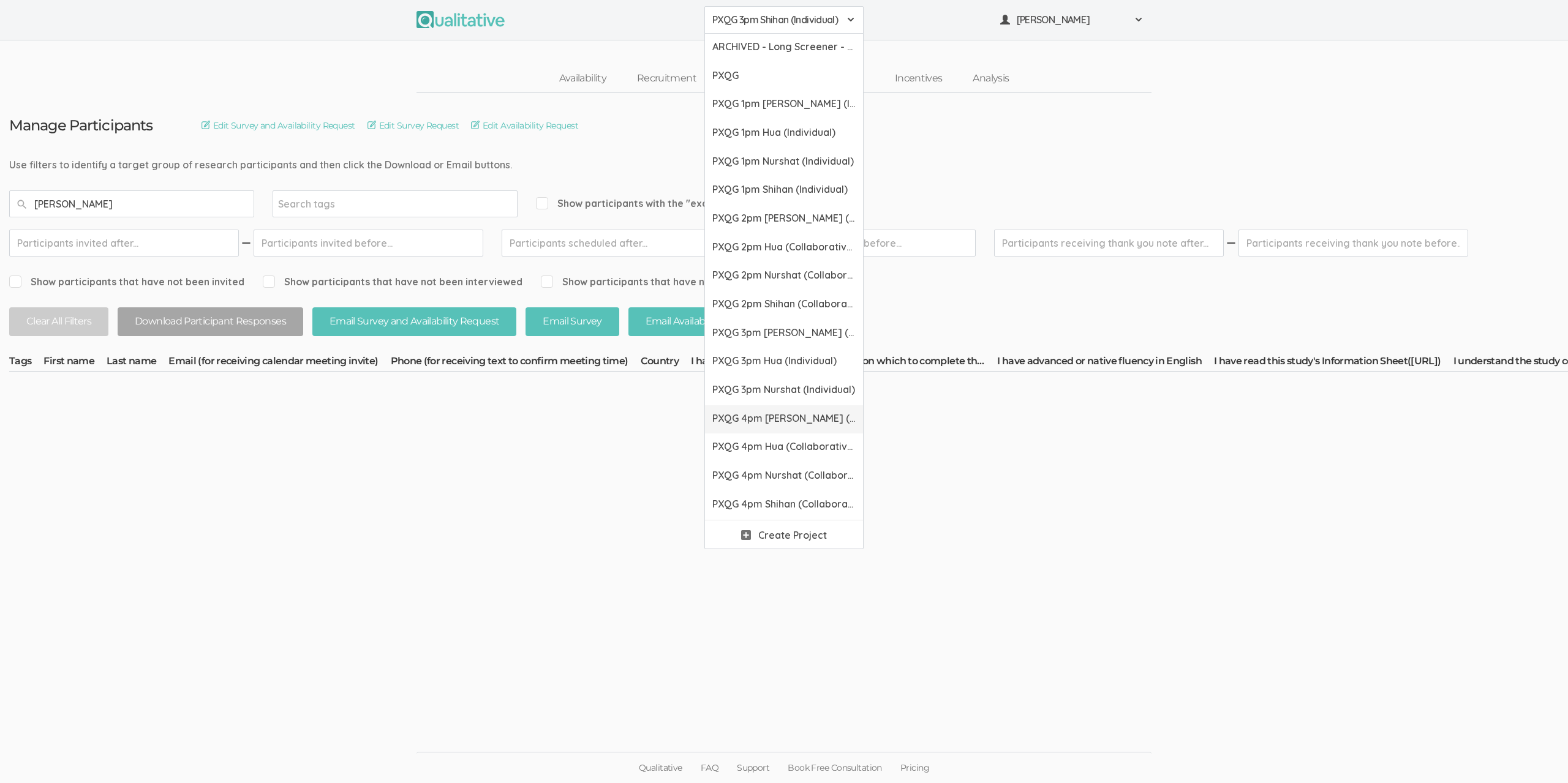
click at [780, 411] on span "PXQG 4pm Bibek (Collaborative)" at bounding box center [783, 418] width 143 height 14
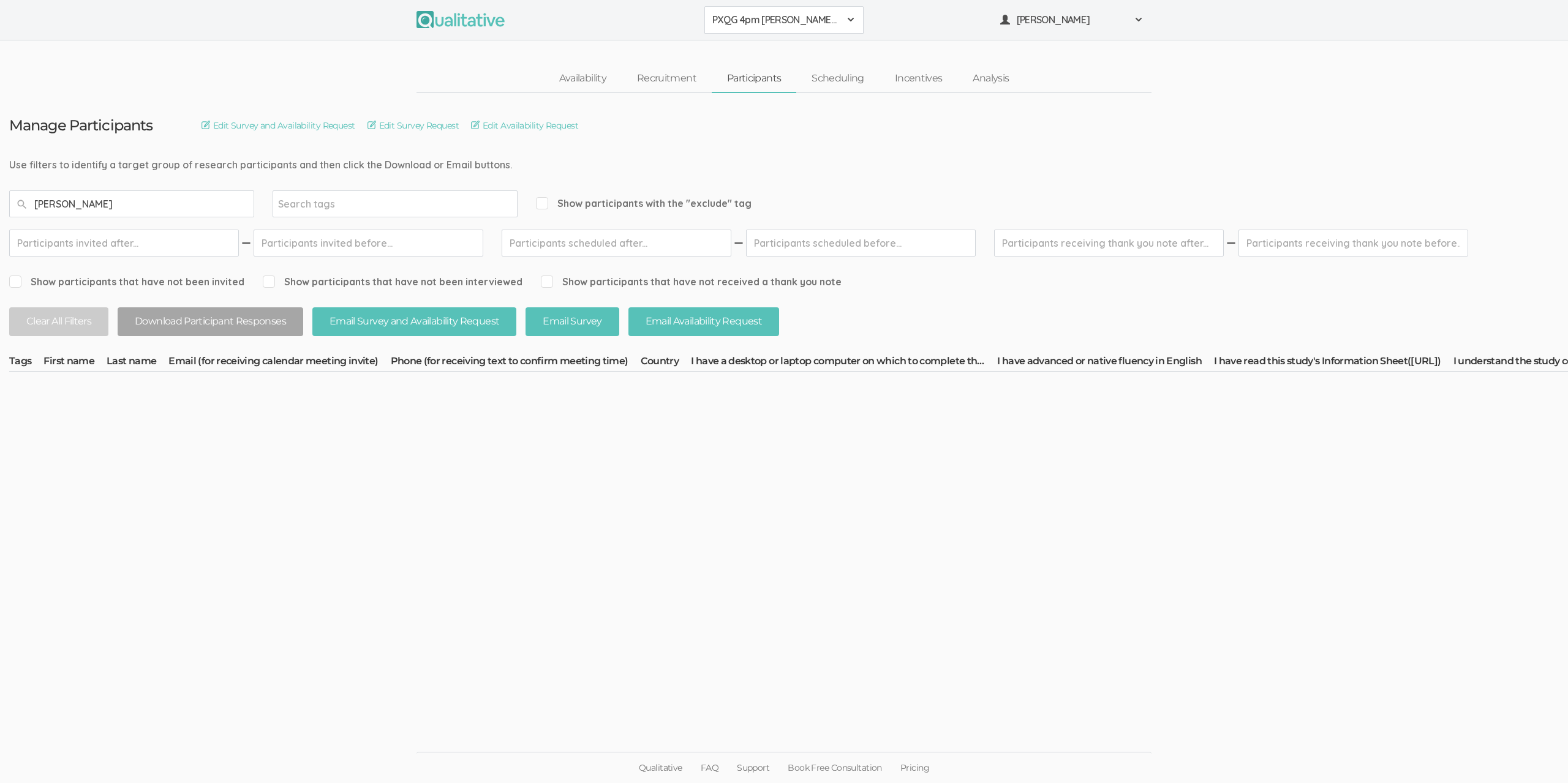
click at [768, 23] on span "PXQG 4pm Bibek (Collaborative)" at bounding box center [776, 20] width 127 height 14
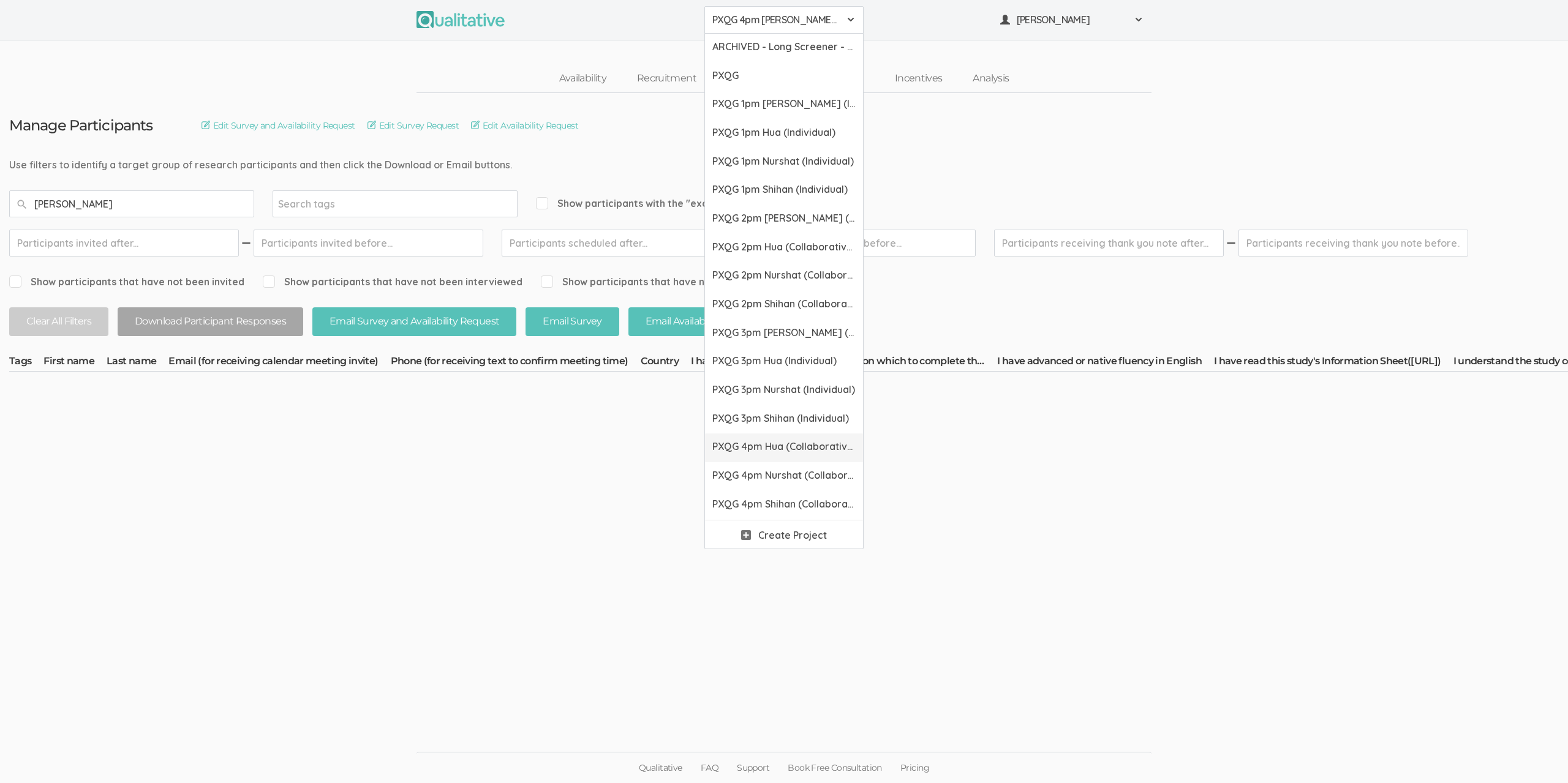
click at [768, 435] on link "PXQG 4pm Hua (Collaborative)" at bounding box center [783, 448] width 158 height 29
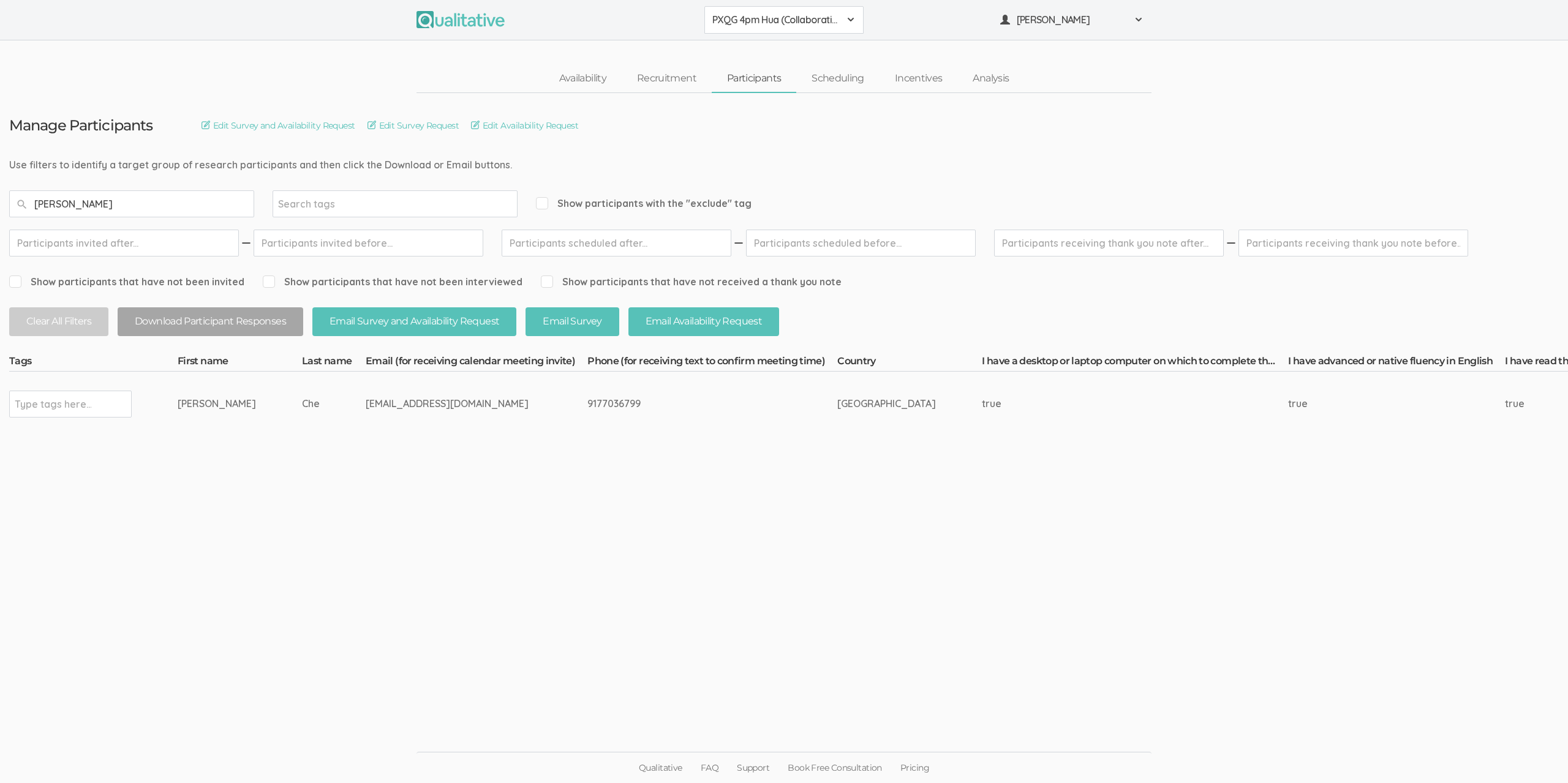
click at [778, 27] on span "PXQG 4pm Hua (Collaborative)" at bounding box center [776, 20] width 127 height 14
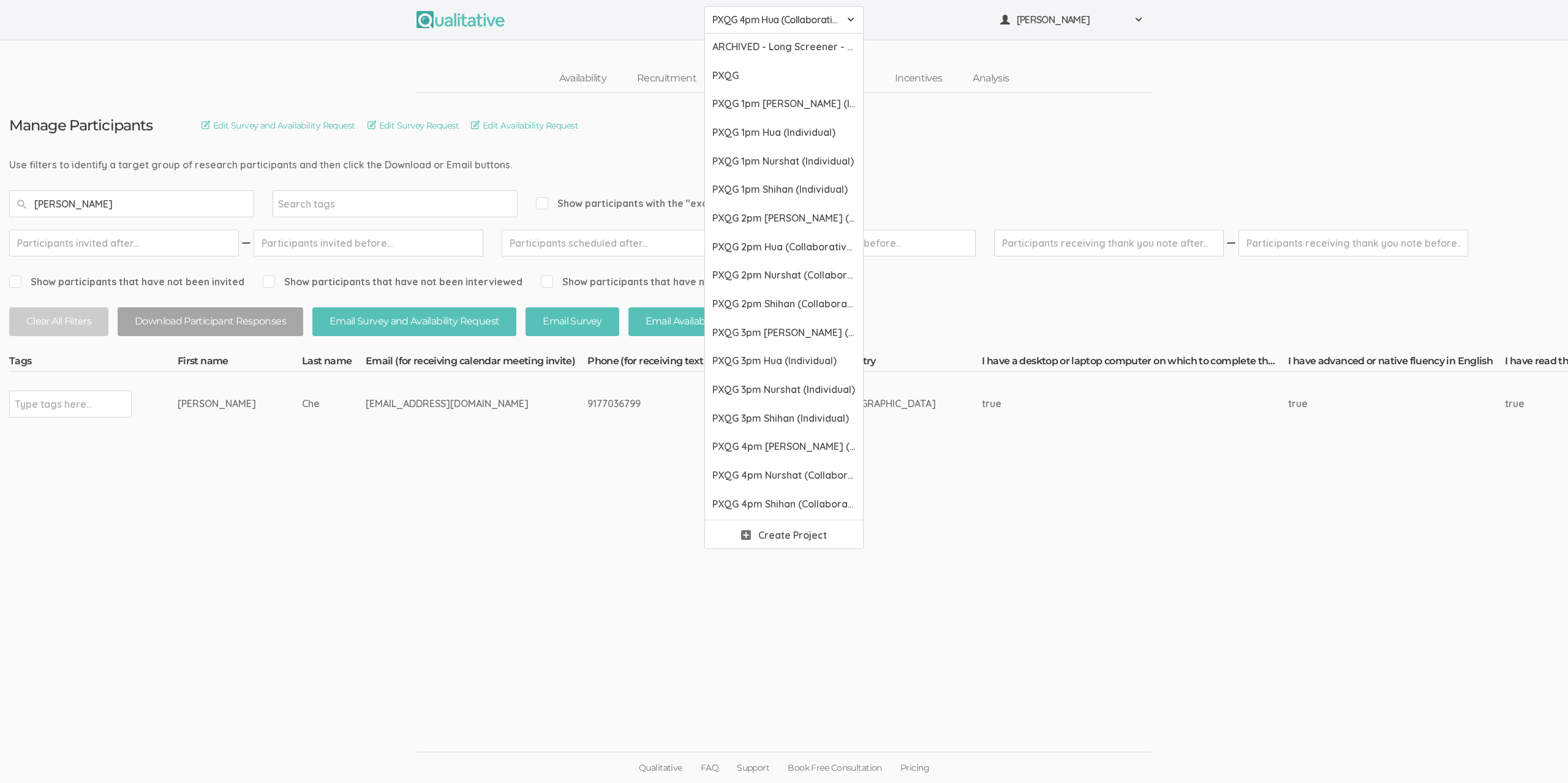
click at [778, 21] on span "PXQG 4pm Hua (Collaborative)" at bounding box center [776, 20] width 127 height 14
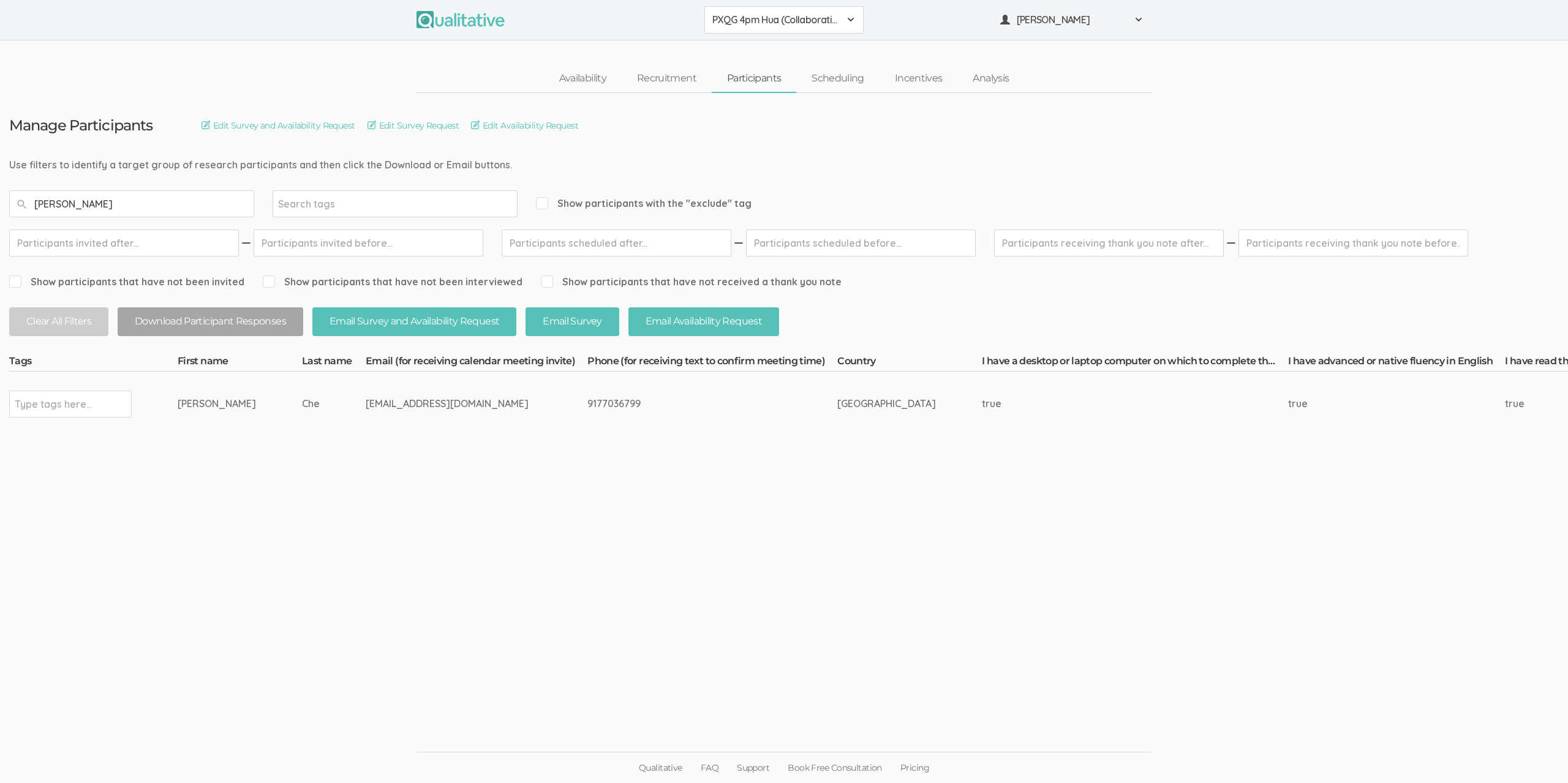
click at [385, 405] on div "ellena_che@yahoo.com" at bounding box center [453, 404] width 176 height 14
drag, startPoint x: 424, startPoint y: 404, endPoint x: 390, endPoint y: 406, distance: 34.1
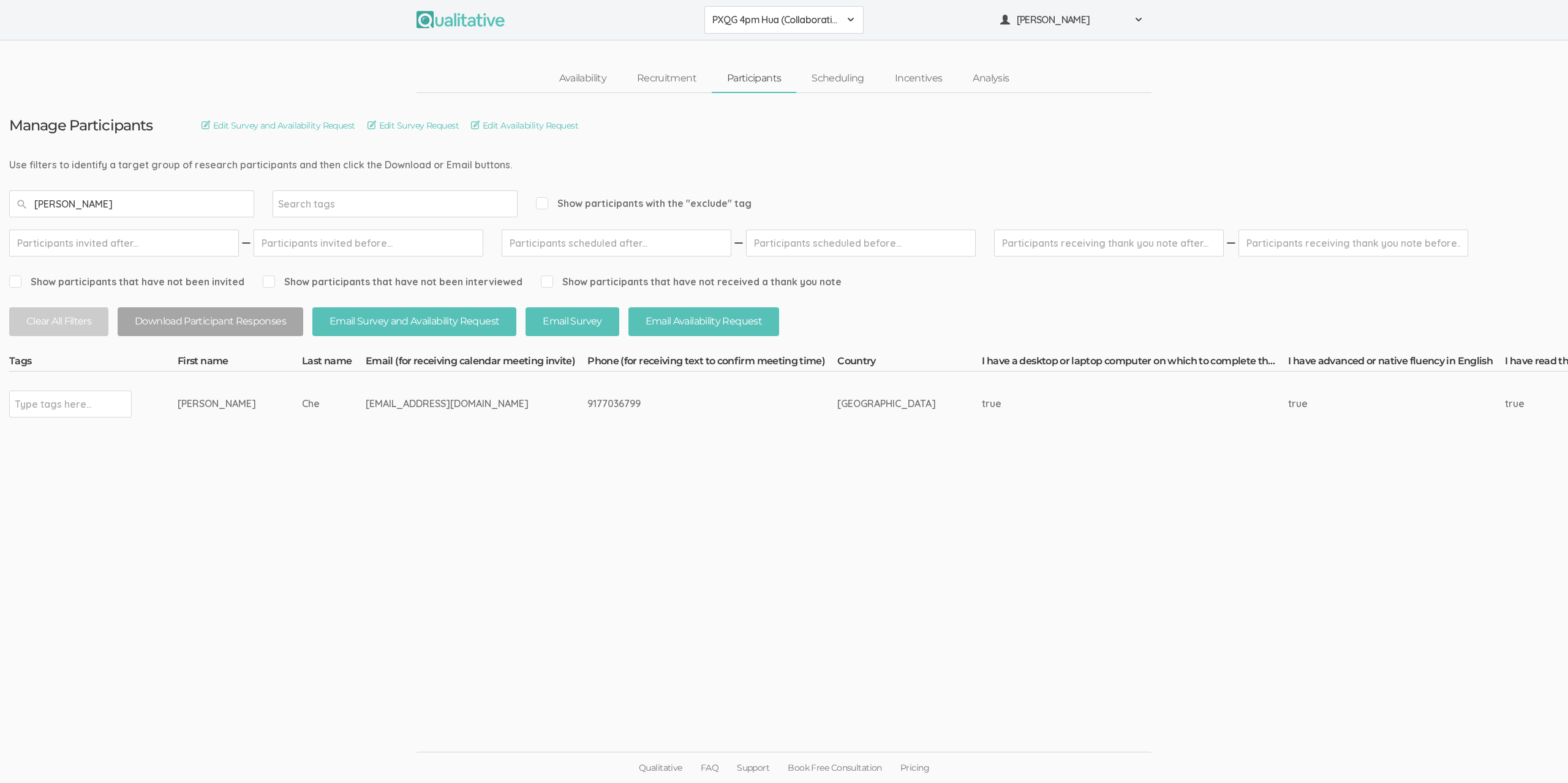
click at [390, 406] on div "ellena_che@yahoo.com" at bounding box center [453, 404] width 176 height 14
drag, startPoint x: 380, startPoint y: 406, endPoint x: 158, endPoint y: 396, distance: 222.2
click at [365, 396] on div "ellena_che@yahoo.com" at bounding box center [453, 404] width 176 height 14
click at [596, 431] on tr "Type tags here... Elena Che ellena_che@yahoo.com" at bounding box center [1336, 404] width 2653 height 64
click at [503, 460] on td "Manage Participants Edit Survey and Availability Request Edit Survey Request Ed…" at bounding box center [1348, 289] width 2696 height 392
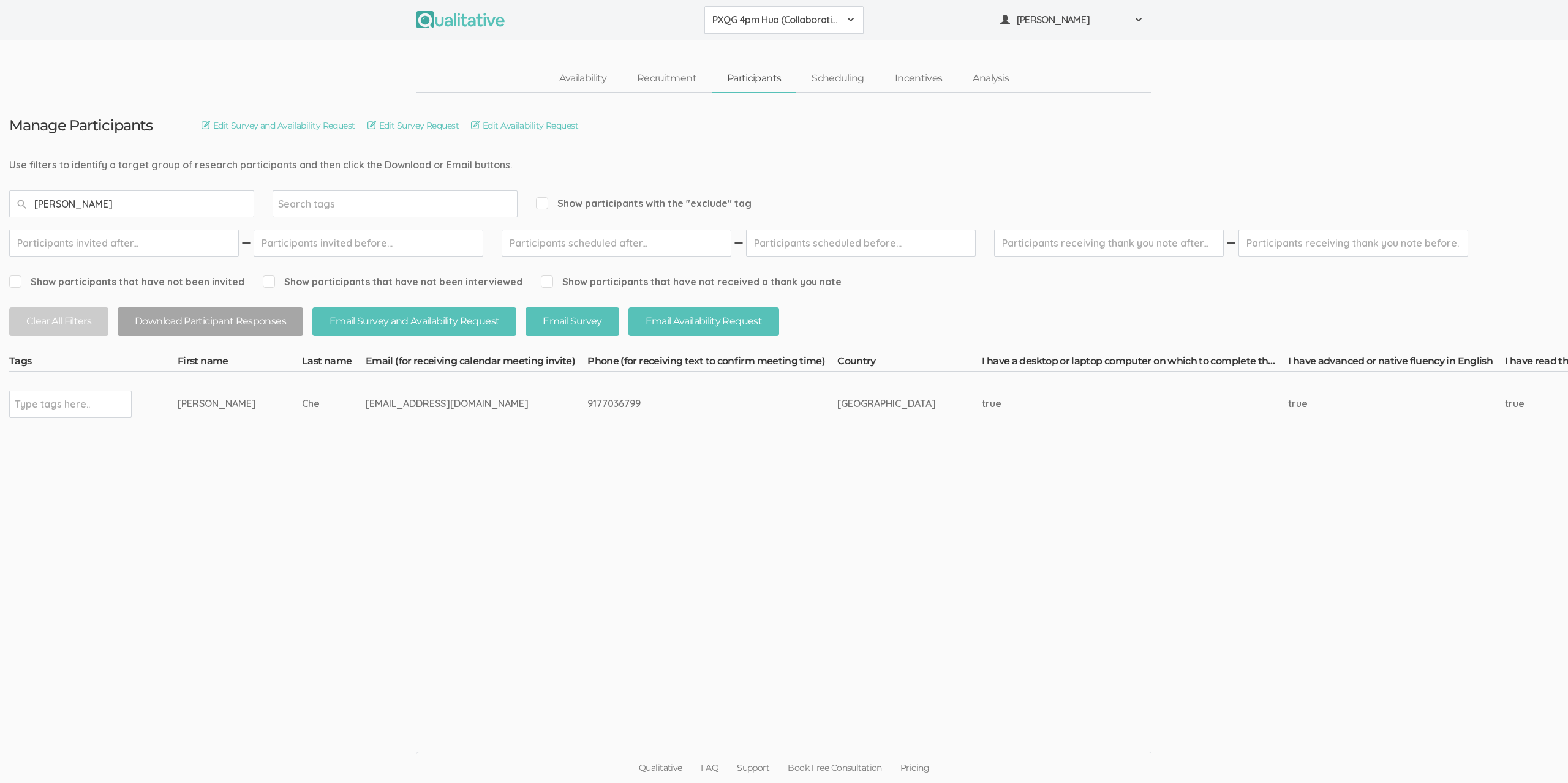
drag, startPoint x: 425, startPoint y: 407, endPoint x: 403, endPoint y: 406, distance: 22.0
click at [403, 406] on div "ellena_che@yahoo.com" at bounding box center [453, 404] width 176 height 14
drag, startPoint x: 205, startPoint y: 409, endPoint x: 289, endPoint y: 408, distance: 84.0
click at [365, 408] on div "ellena_che@yahoo.com" at bounding box center [453, 404] width 176 height 14
click at [365, 407] on div "ellena_che@yahoo.com" at bounding box center [453, 404] width 176 height 14
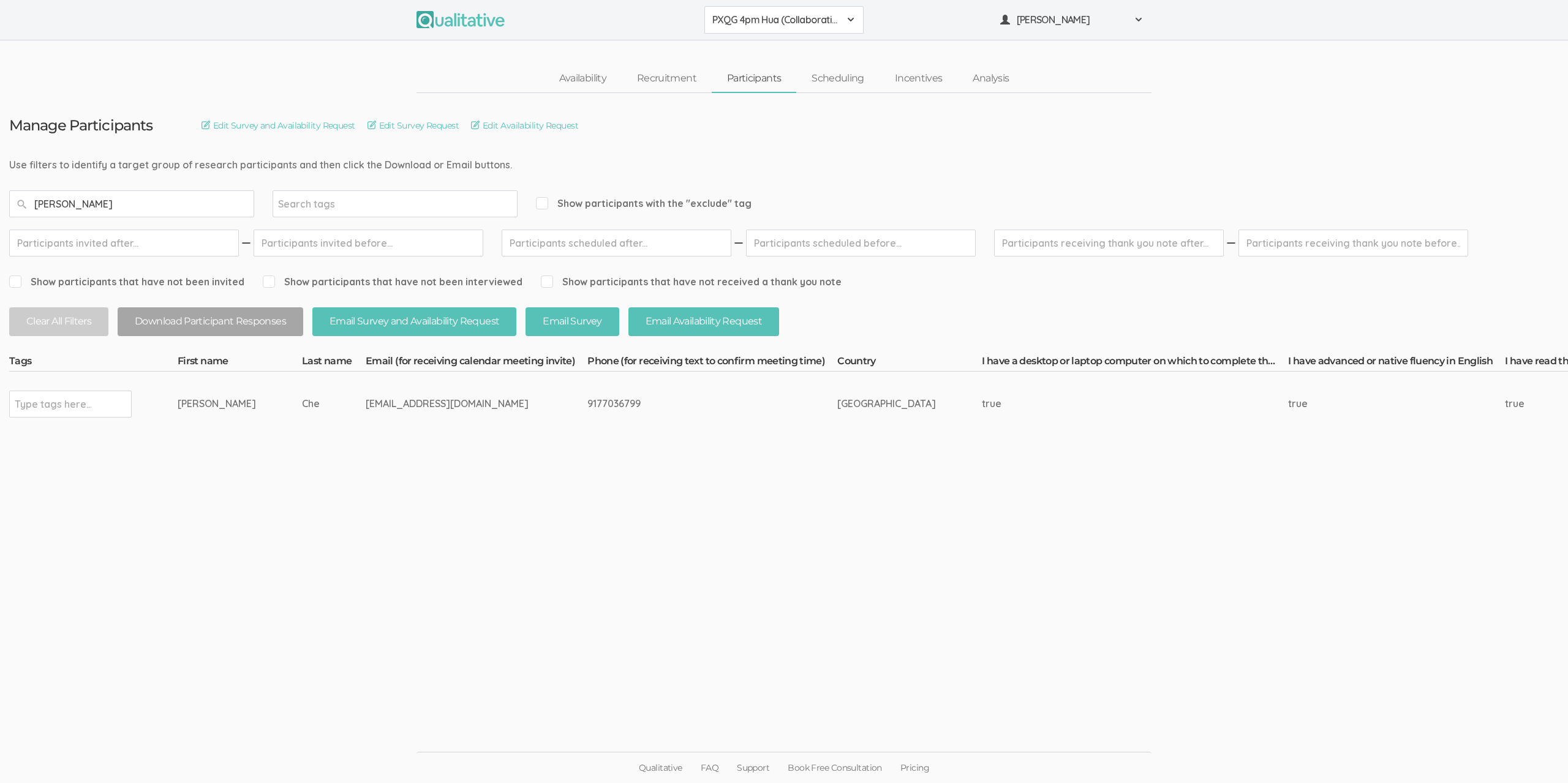
click at [365, 407] on div "ellena_che@yahoo.com" at bounding box center [453, 404] width 176 height 14
